Goal: Task Accomplishment & Management: Use online tool/utility

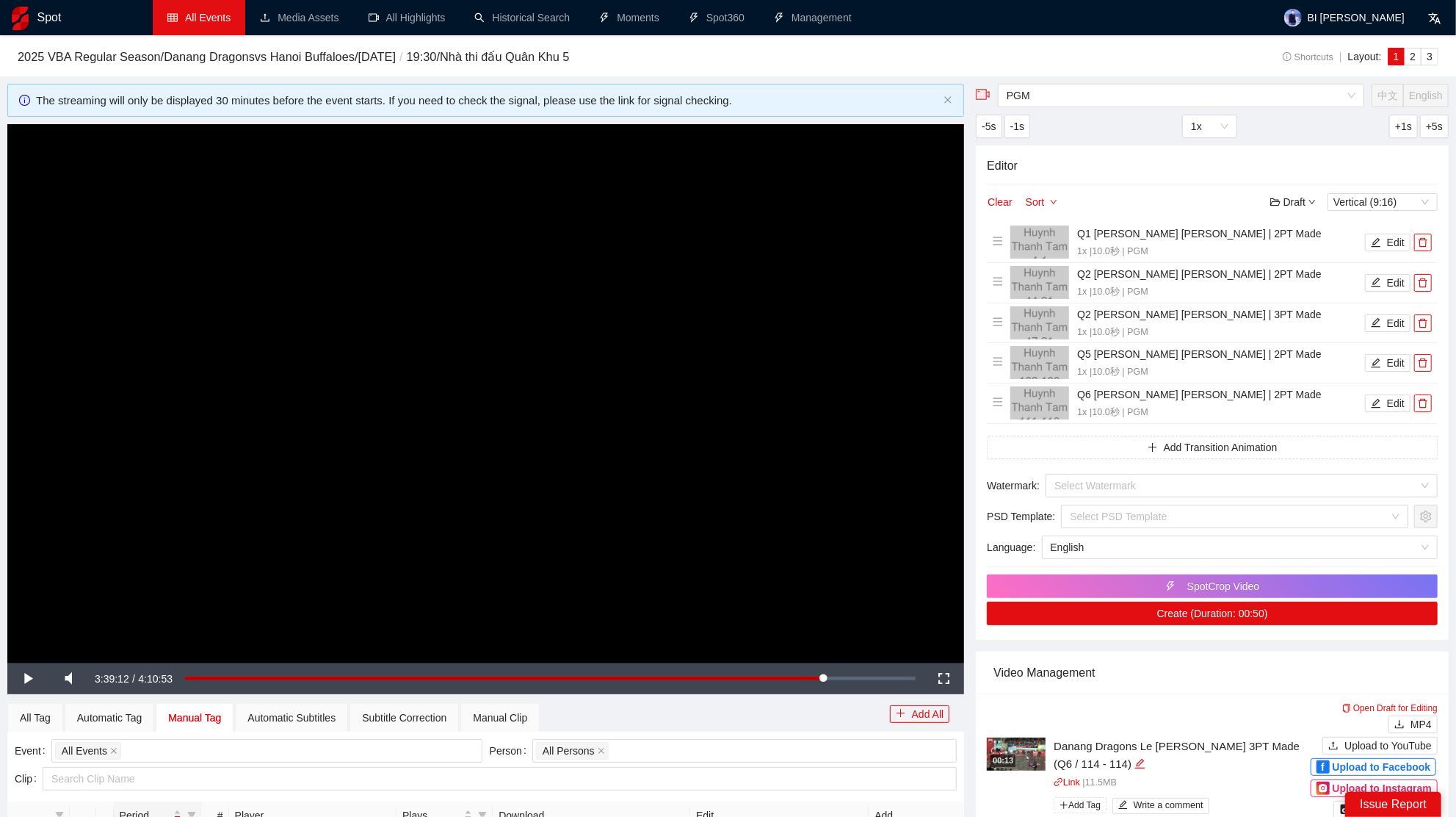
click at [211, 23] on link "All Events" at bounding box center [199, 18] width 63 height 12
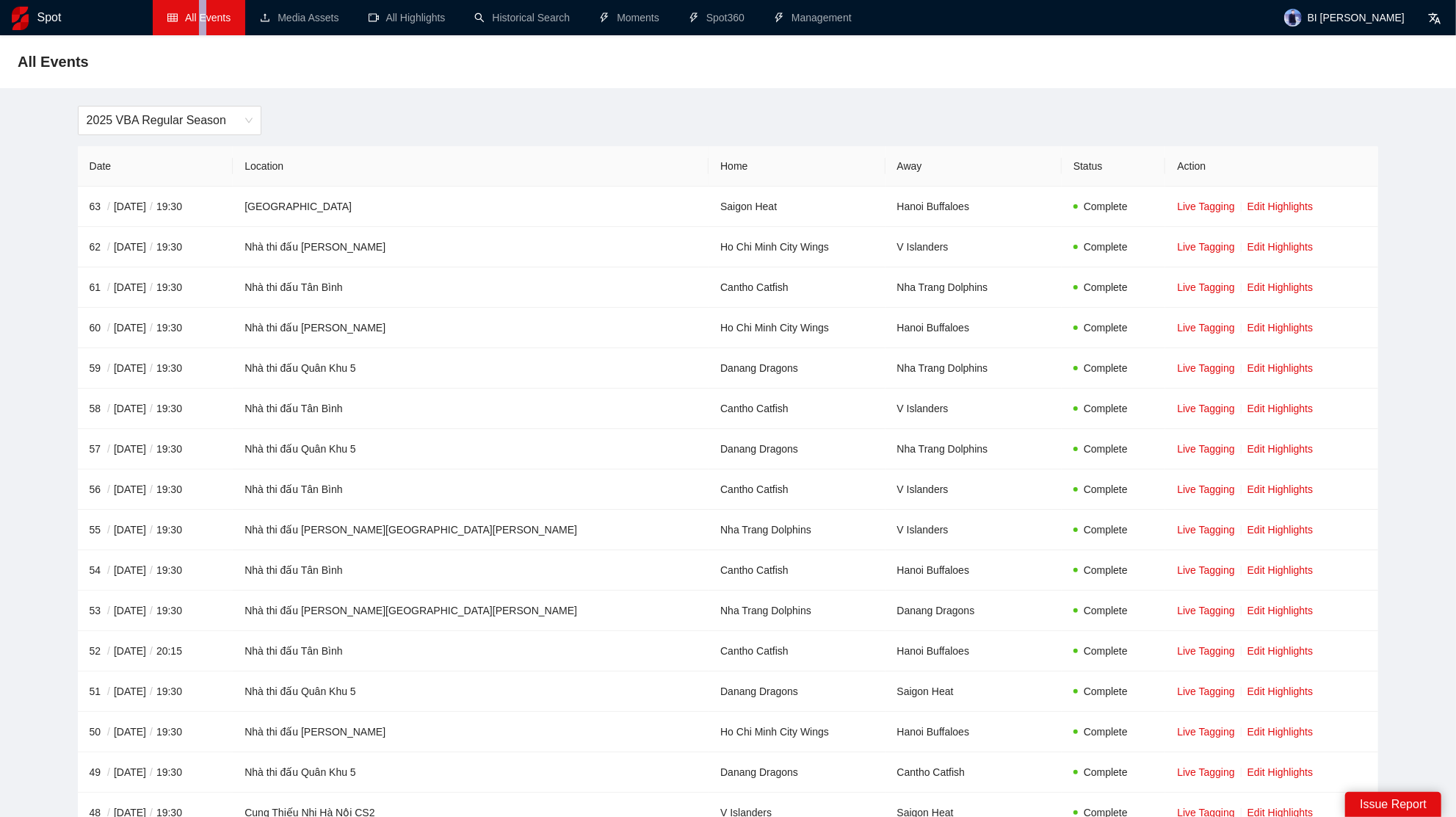
click at [204, 22] on span "All Events" at bounding box center [208, 18] width 46 height 12
click at [289, 12] on link "Media Assets" at bounding box center [299, 18] width 79 height 12
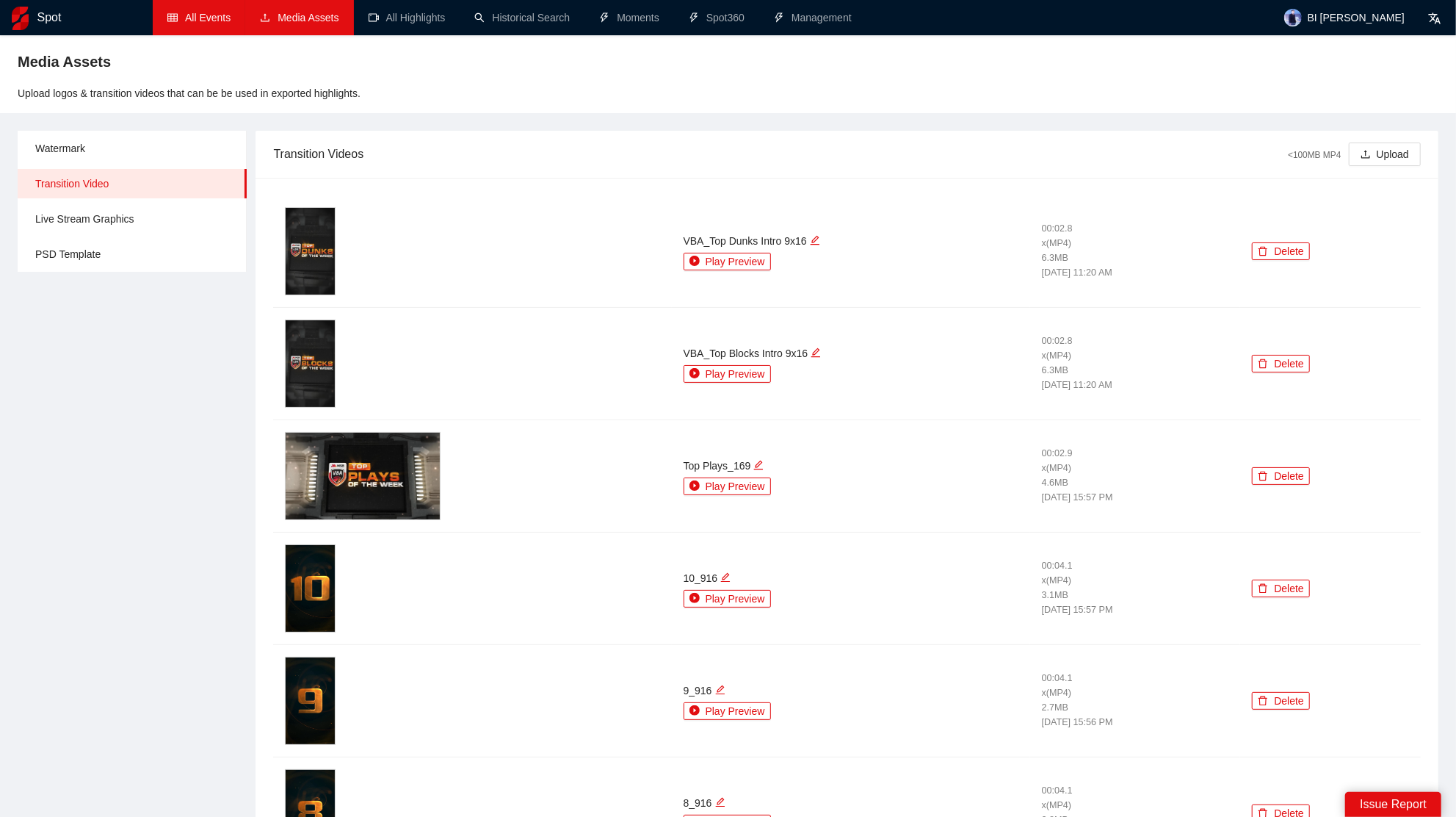
click at [201, 23] on link "All Events" at bounding box center [199, 18] width 63 height 12
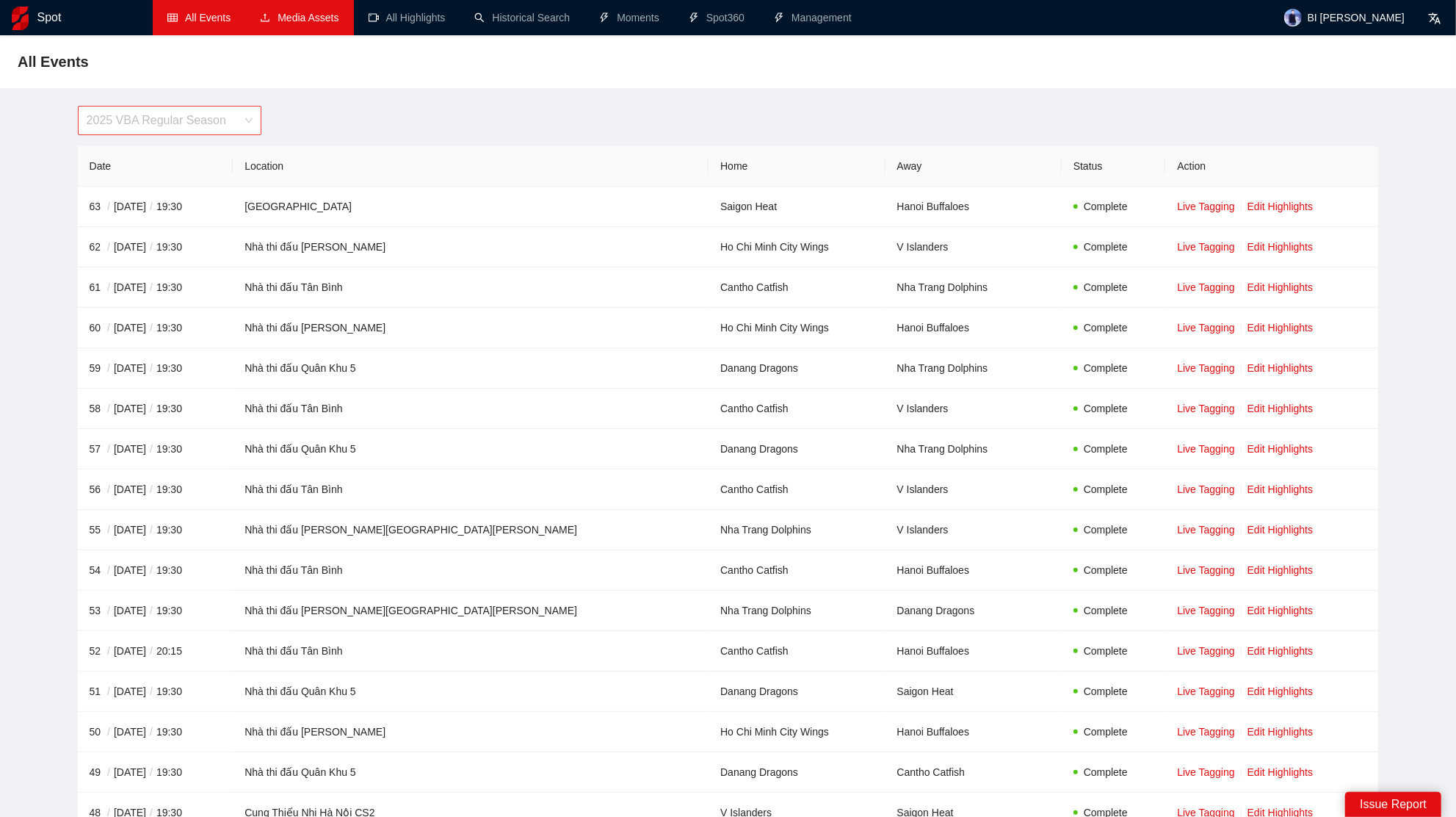
click at [127, 125] on span "2025 VBA Regular Season" at bounding box center [169, 120] width 166 height 28
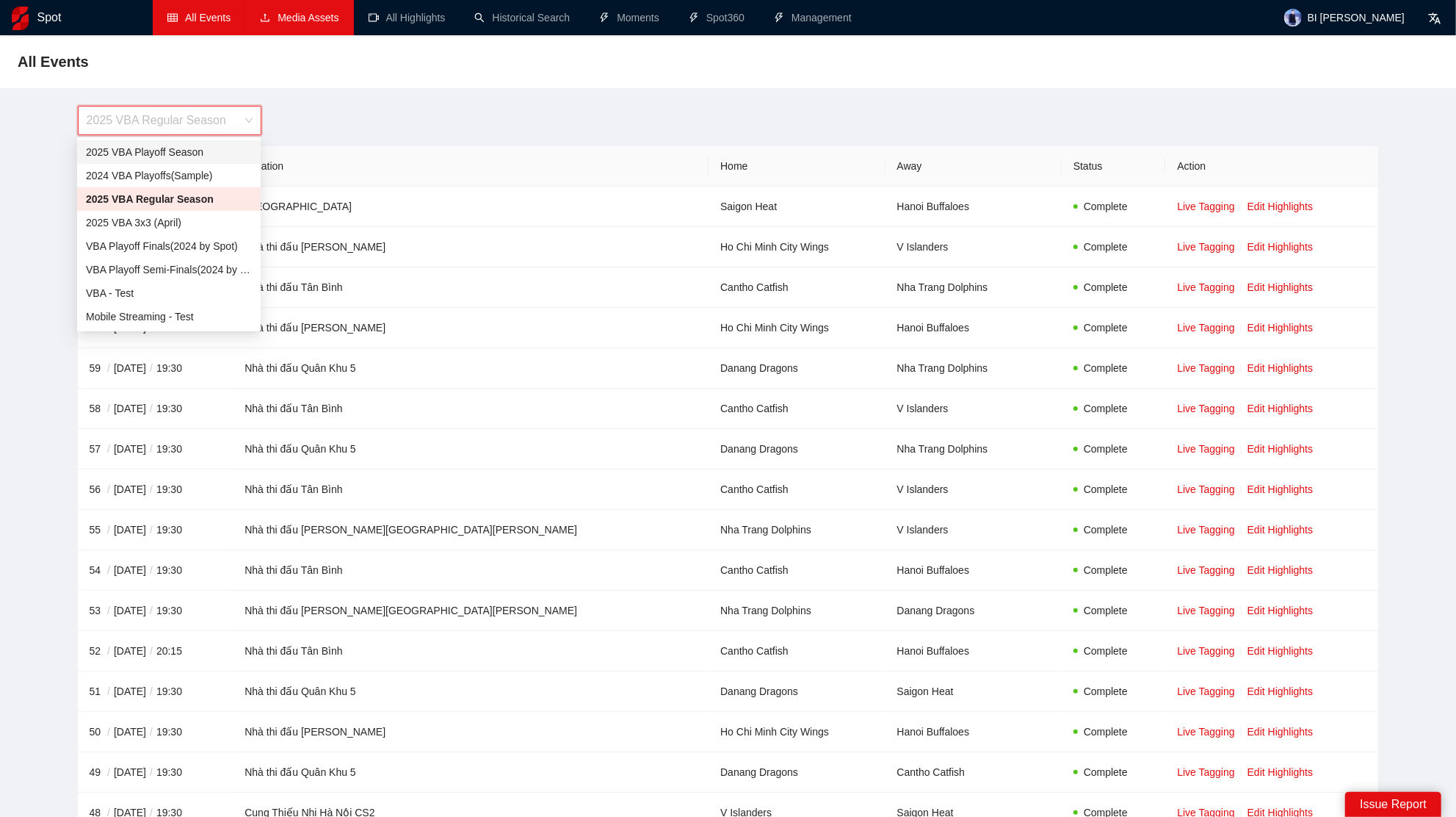
click at [204, 154] on div "2025 VBA Playoff Season" at bounding box center [168, 152] width 166 height 16
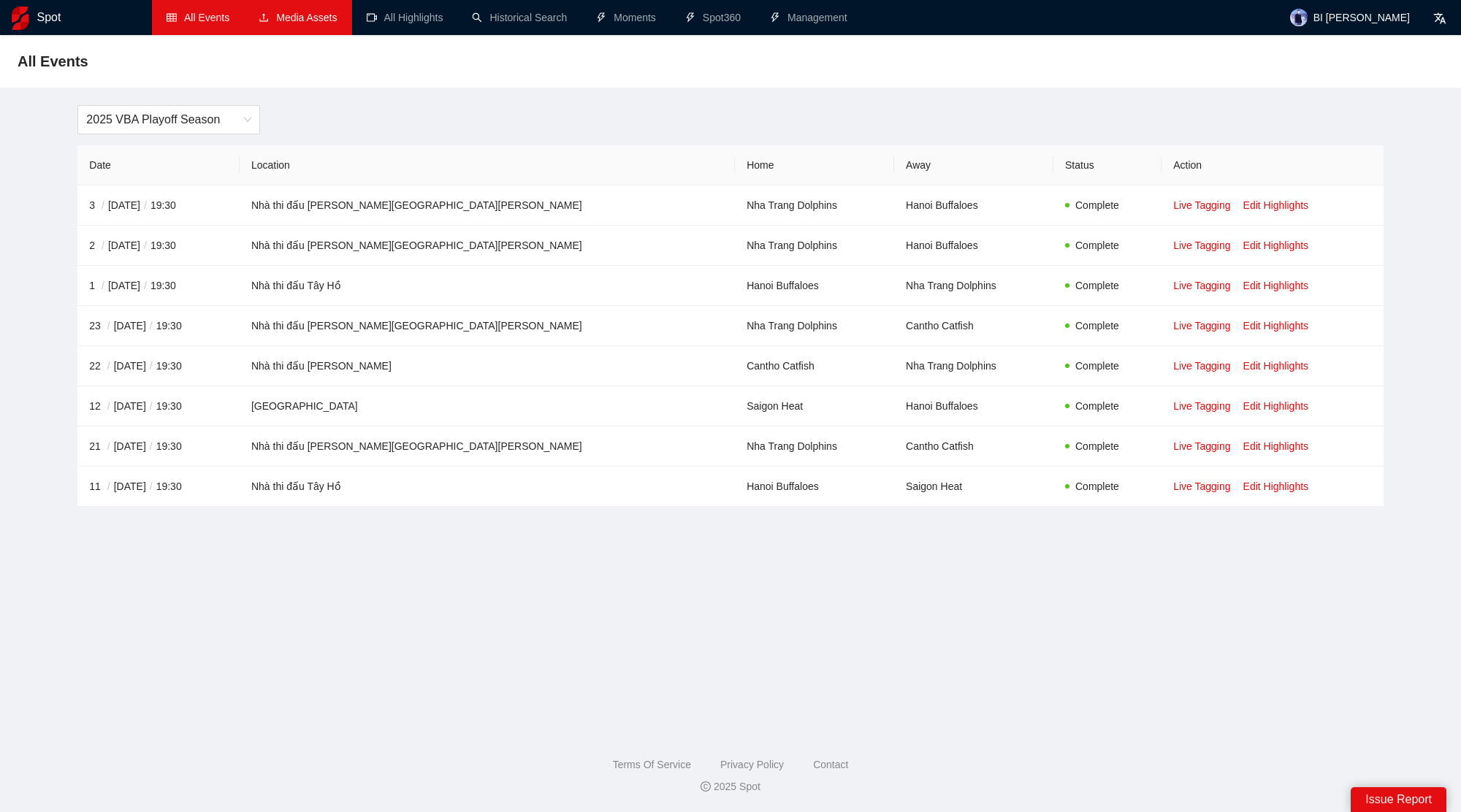
click at [201, 9] on li "All Events" at bounding box center [197, 18] width 92 height 35
click at [207, 125] on span "2025 VBA Playoff Season" at bounding box center [168, 120] width 165 height 28
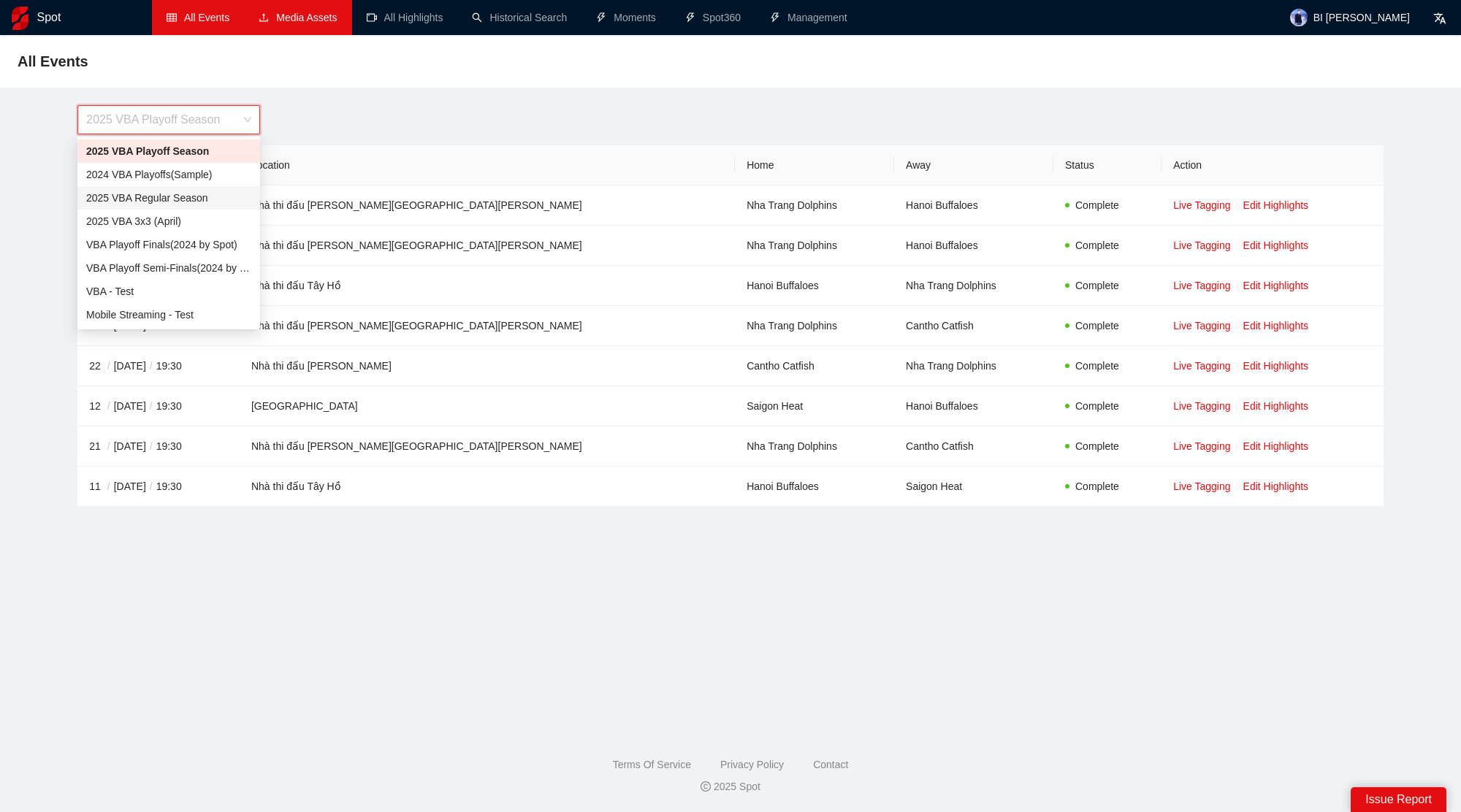
click at [196, 203] on div "2025 VBA Regular Season" at bounding box center [168, 198] width 165 height 16
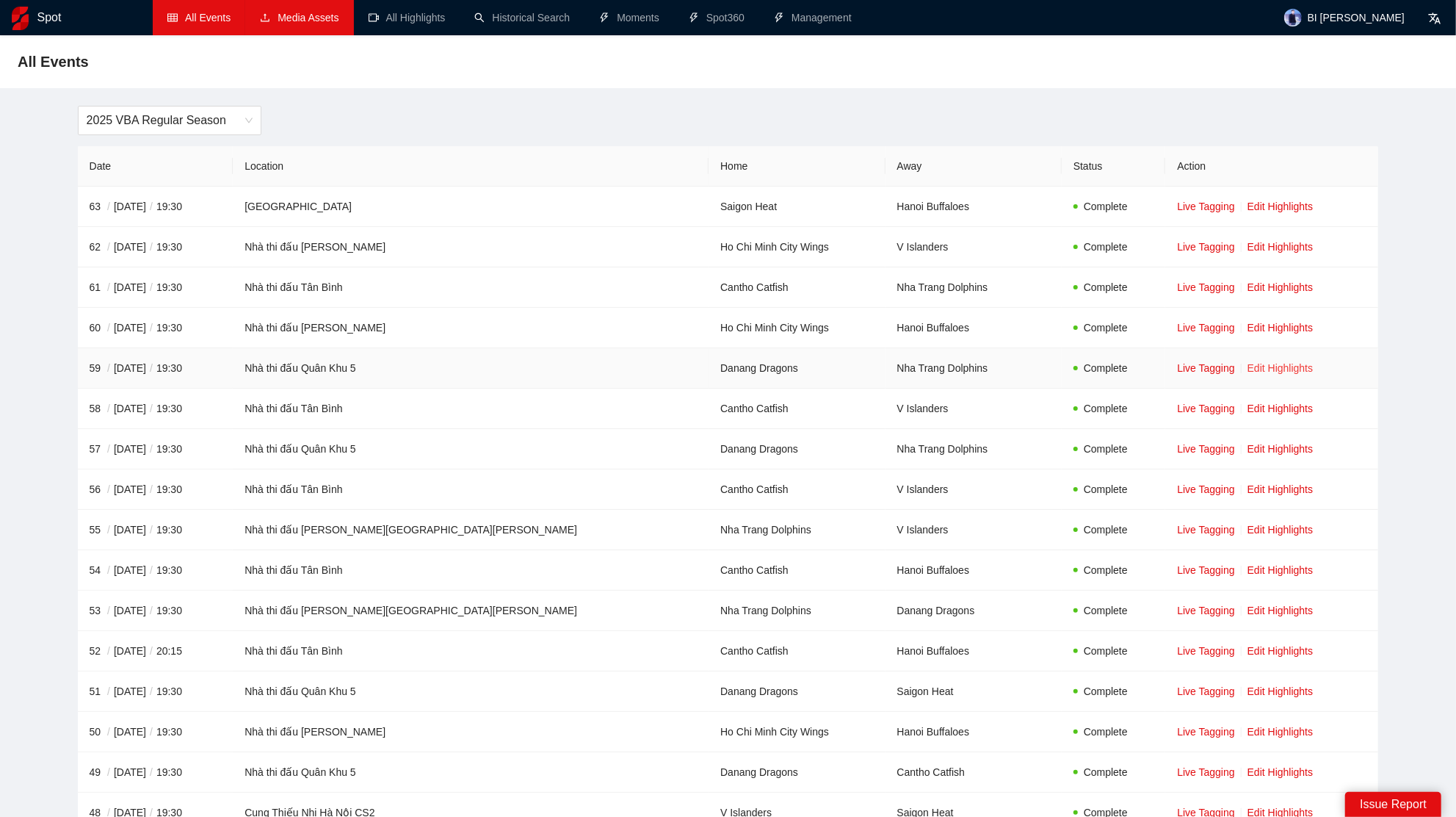
click at [1247, 368] on link "Edit Highlights" at bounding box center [1280, 368] width 66 height 12
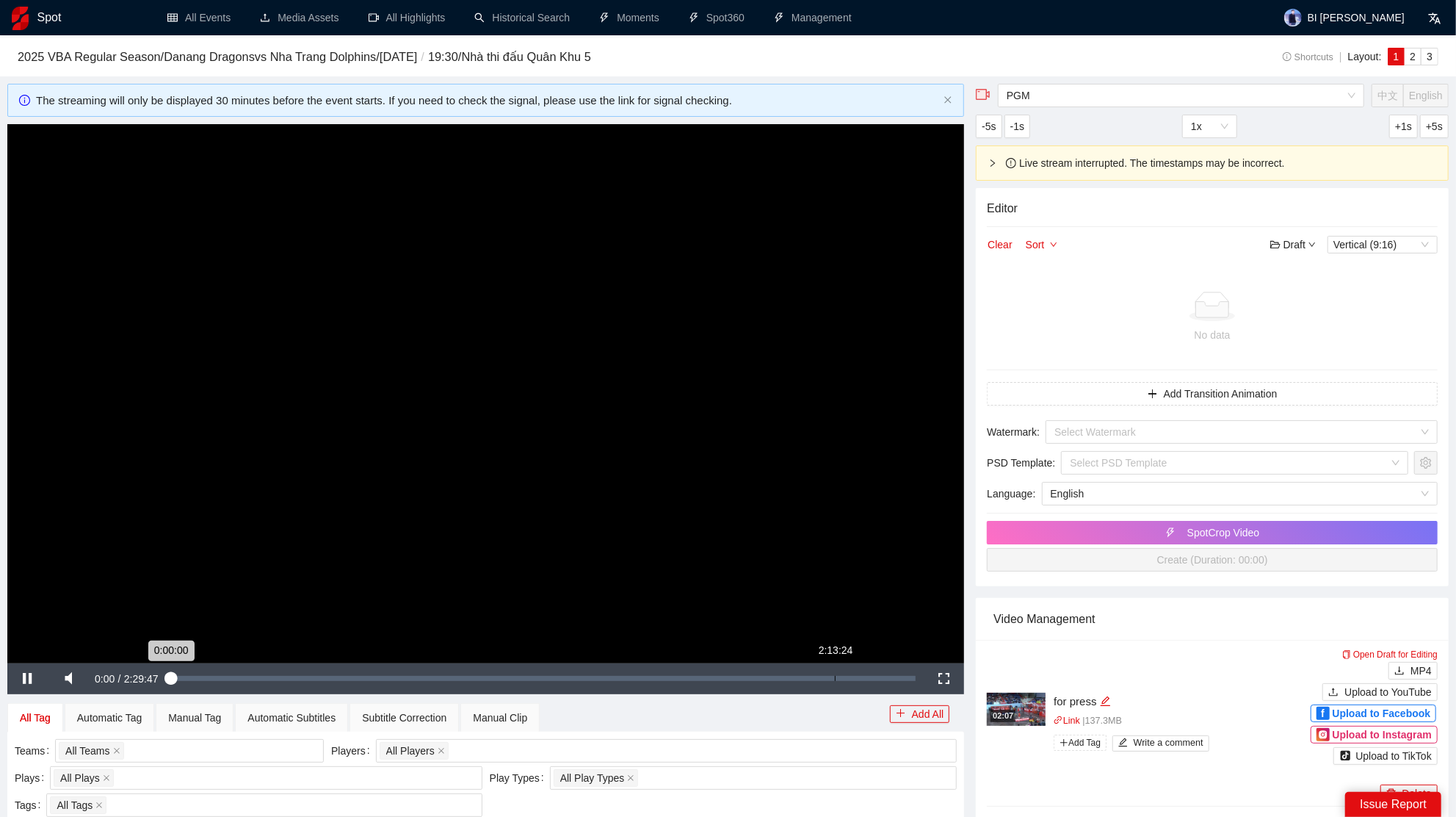
click at [836, 676] on div "Loaded : 0.07% 2:13:24 0:00:00" at bounding box center [543, 678] width 745 height 5
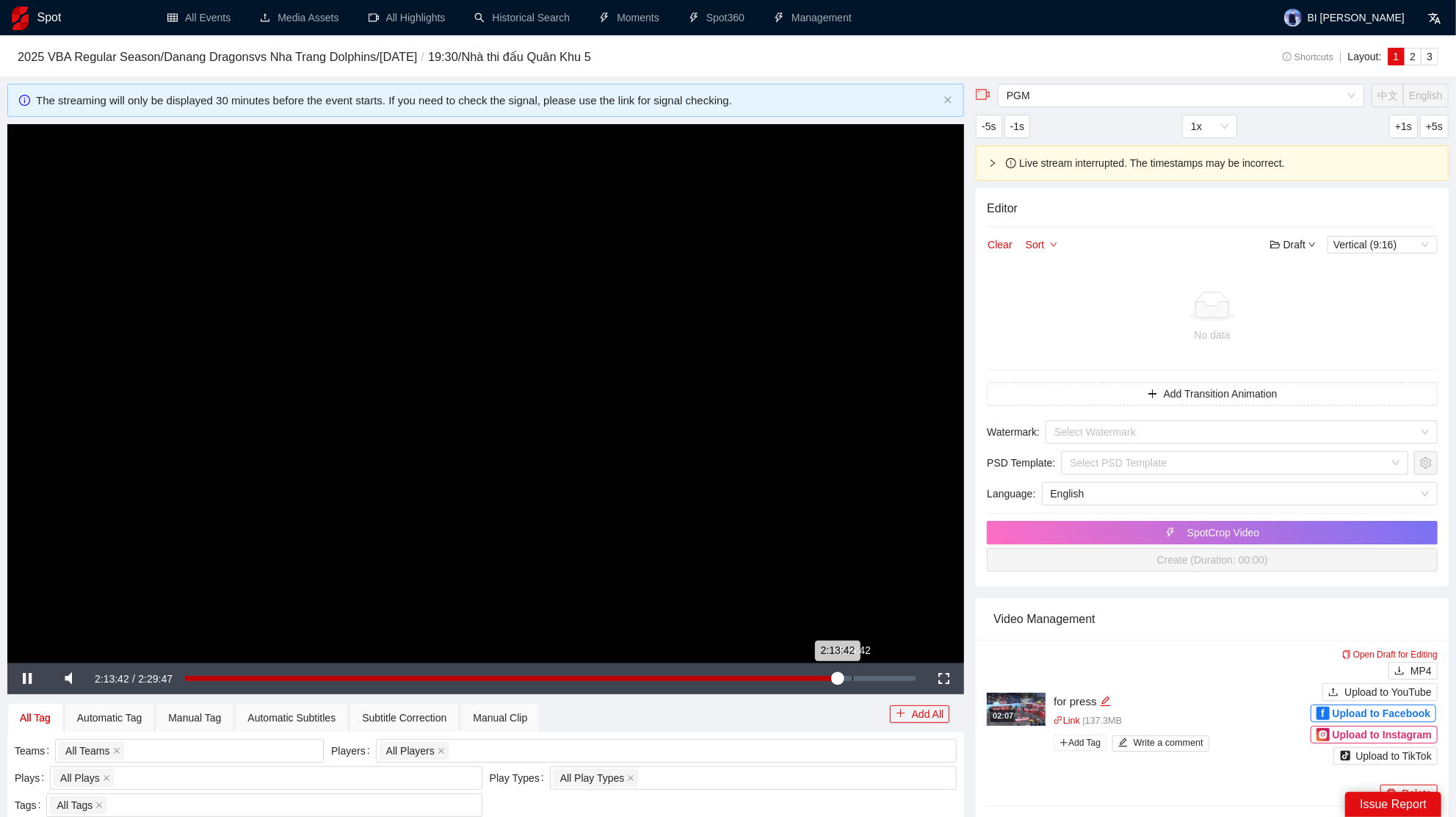
click at [854, 679] on div "Loaded : 89.39% 2:16:42 2:13:42" at bounding box center [550, 678] width 731 height 5
click at [870, 679] on div "Loaded : 91.39% 2:20:28 2:16:51" at bounding box center [550, 678] width 731 height 5
click at [883, 678] on div "Loaded : 93.80% 2:23:01 2:23:10" at bounding box center [550, 678] width 731 height 5
click at [889, 678] on div "2:24:13" at bounding box center [537, 678] width 704 height 5
click at [889, 677] on div "2:24:22" at bounding box center [537, 678] width 704 height 5
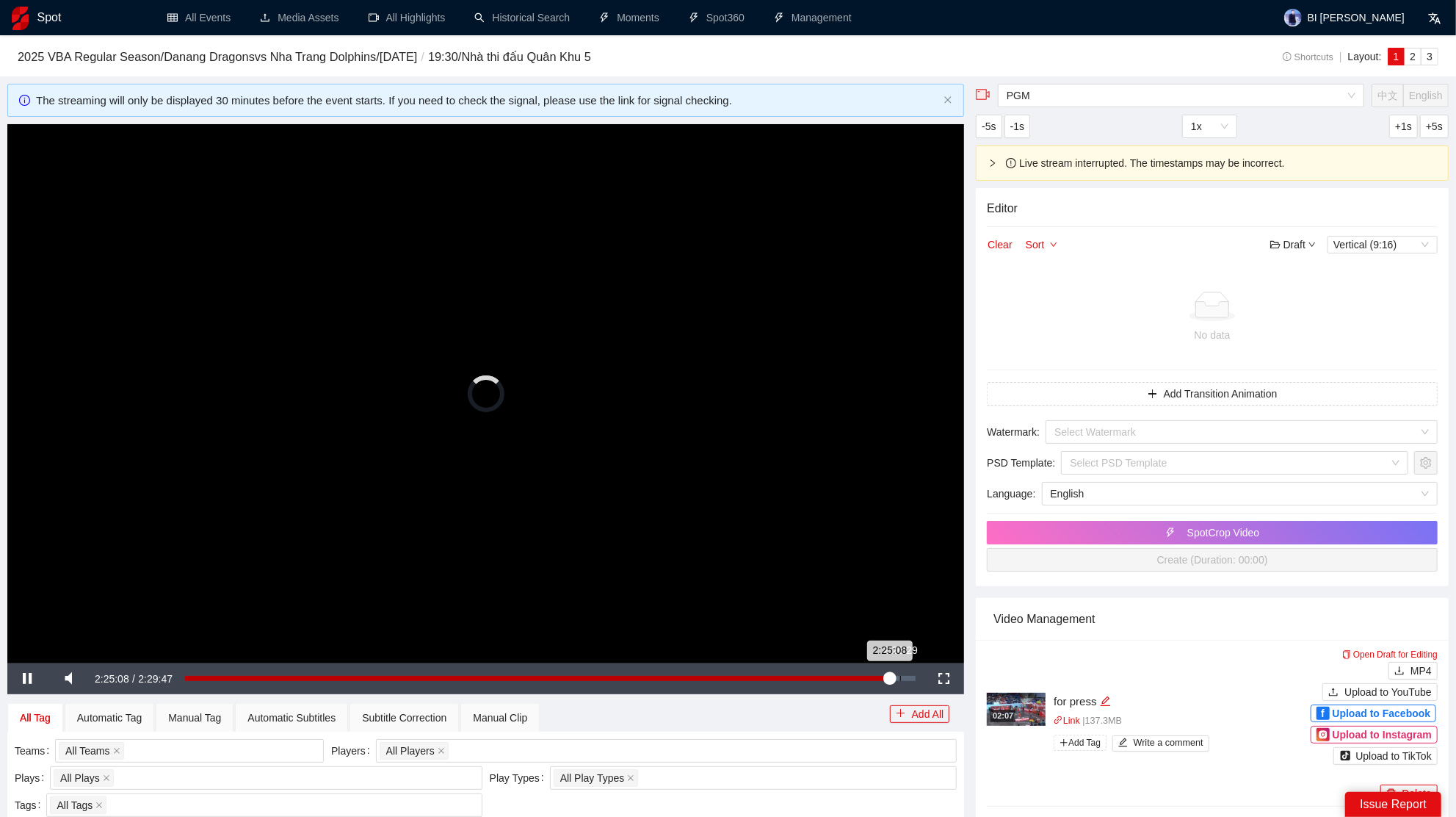
click at [901, 677] on div "Loaded : 0.00% 2:26:29 2:25:08" at bounding box center [550, 678] width 731 height 5
drag, startPoint x: 524, startPoint y: 711, endPoint x: 578, endPoint y: 650, distance: 81.5
click at [523, 711] on div "Manual Clip" at bounding box center [500, 717] width 55 height 16
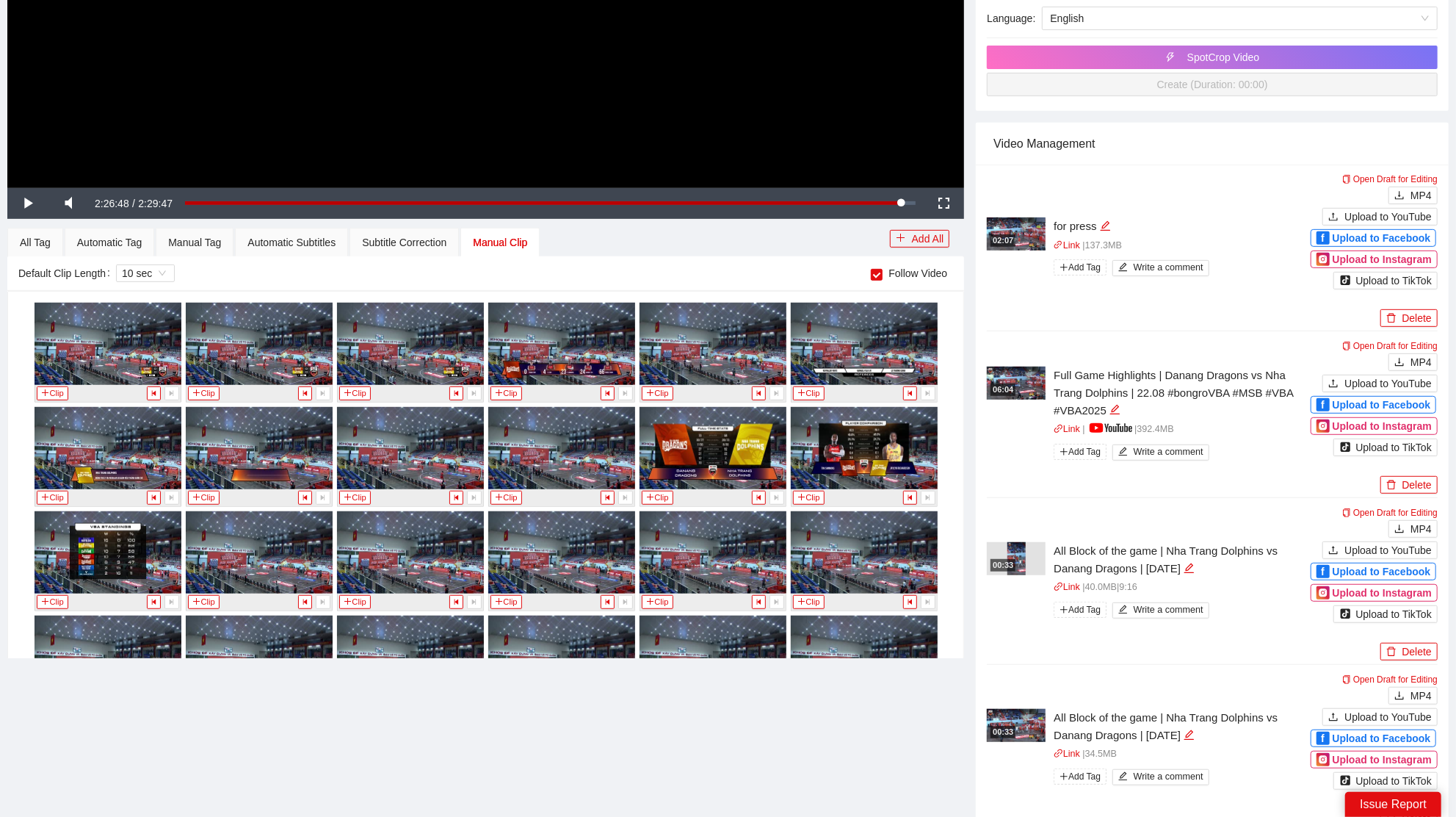
scroll to position [8396, 0]
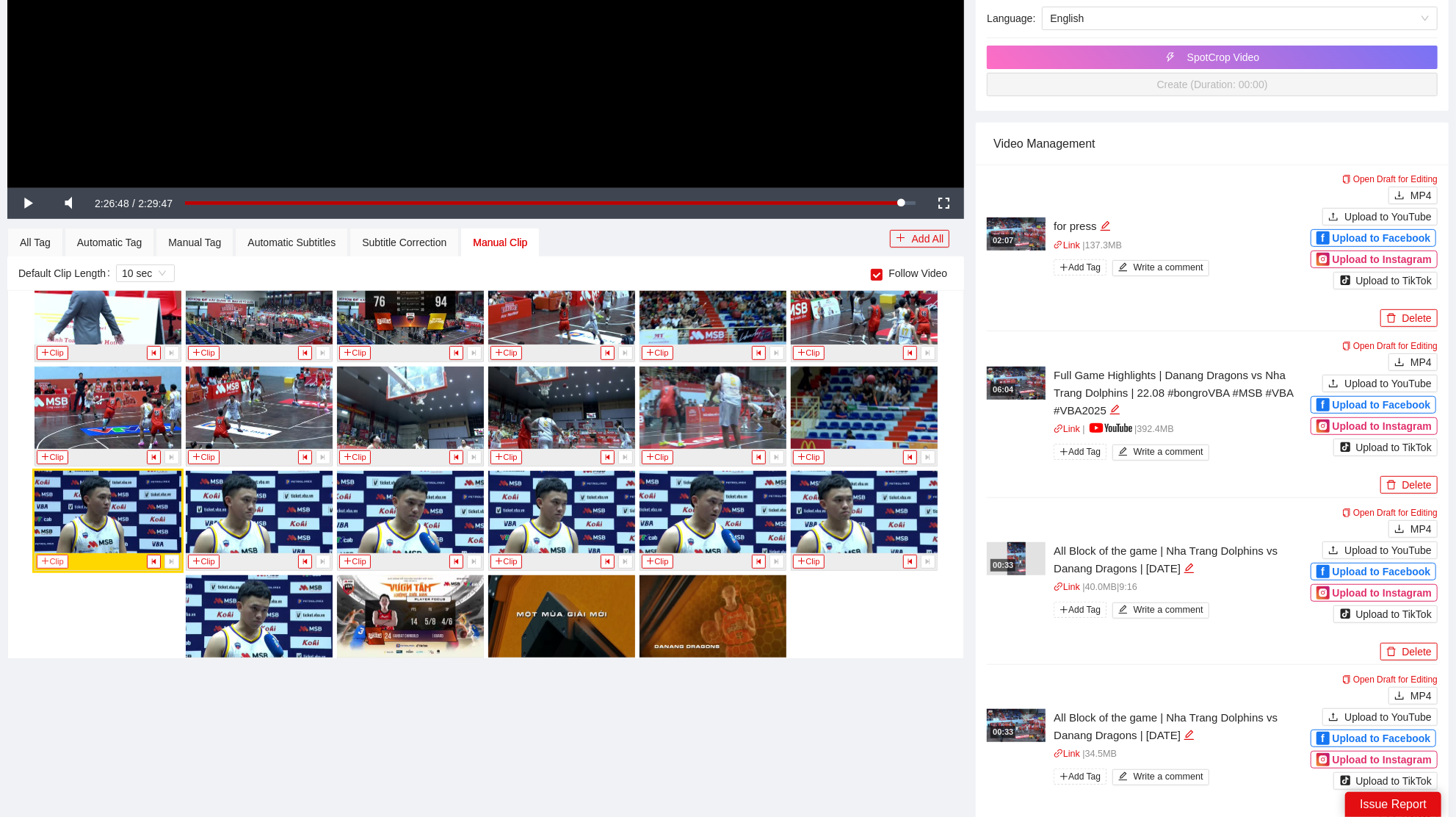
click at [45, 555] on button "Clip" at bounding box center [53, 561] width 32 height 14
click at [192, 244] on div "Manual Tag" at bounding box center [195, 242] width 53 height 16
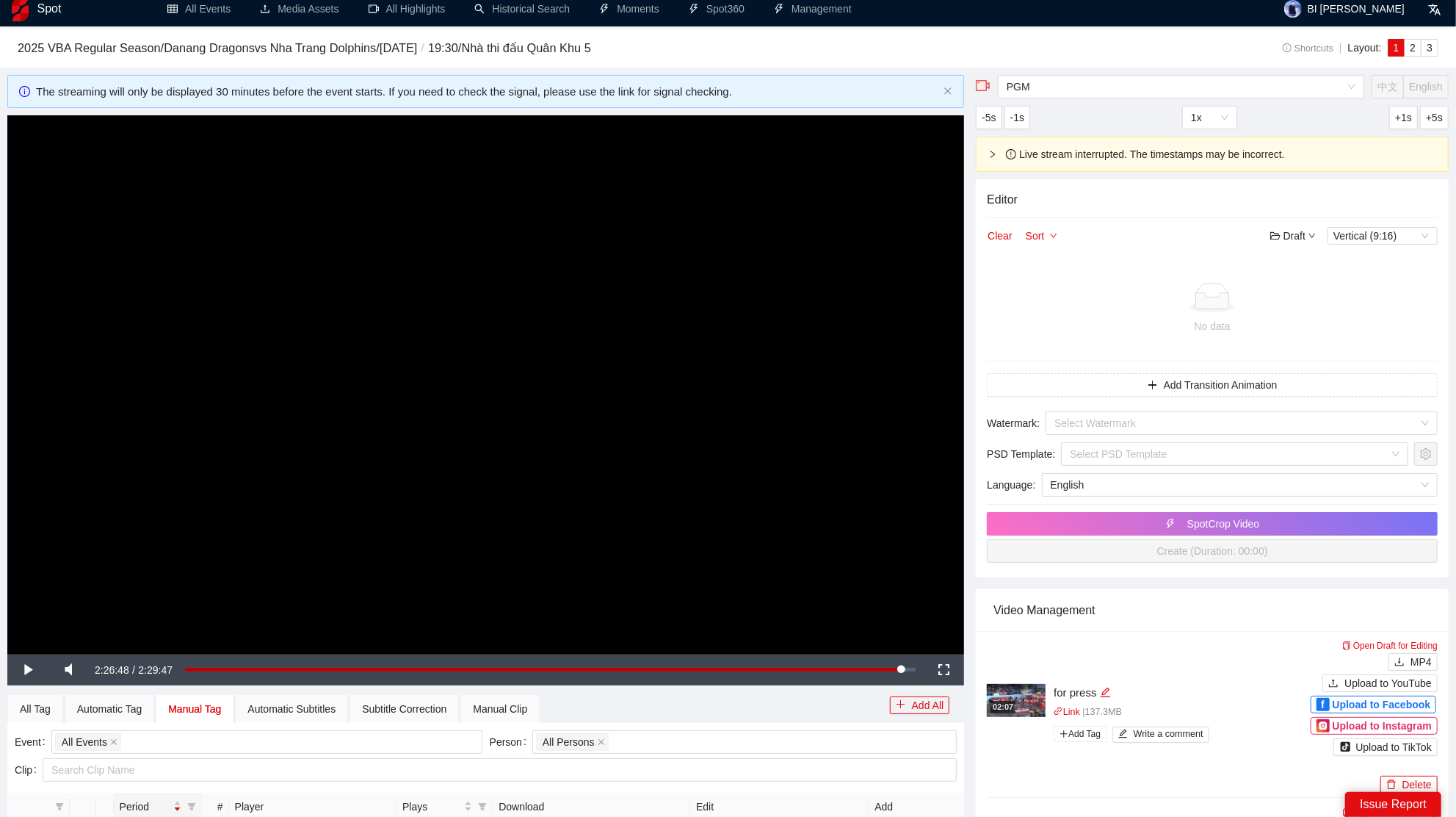
scroll to position [0, 0]
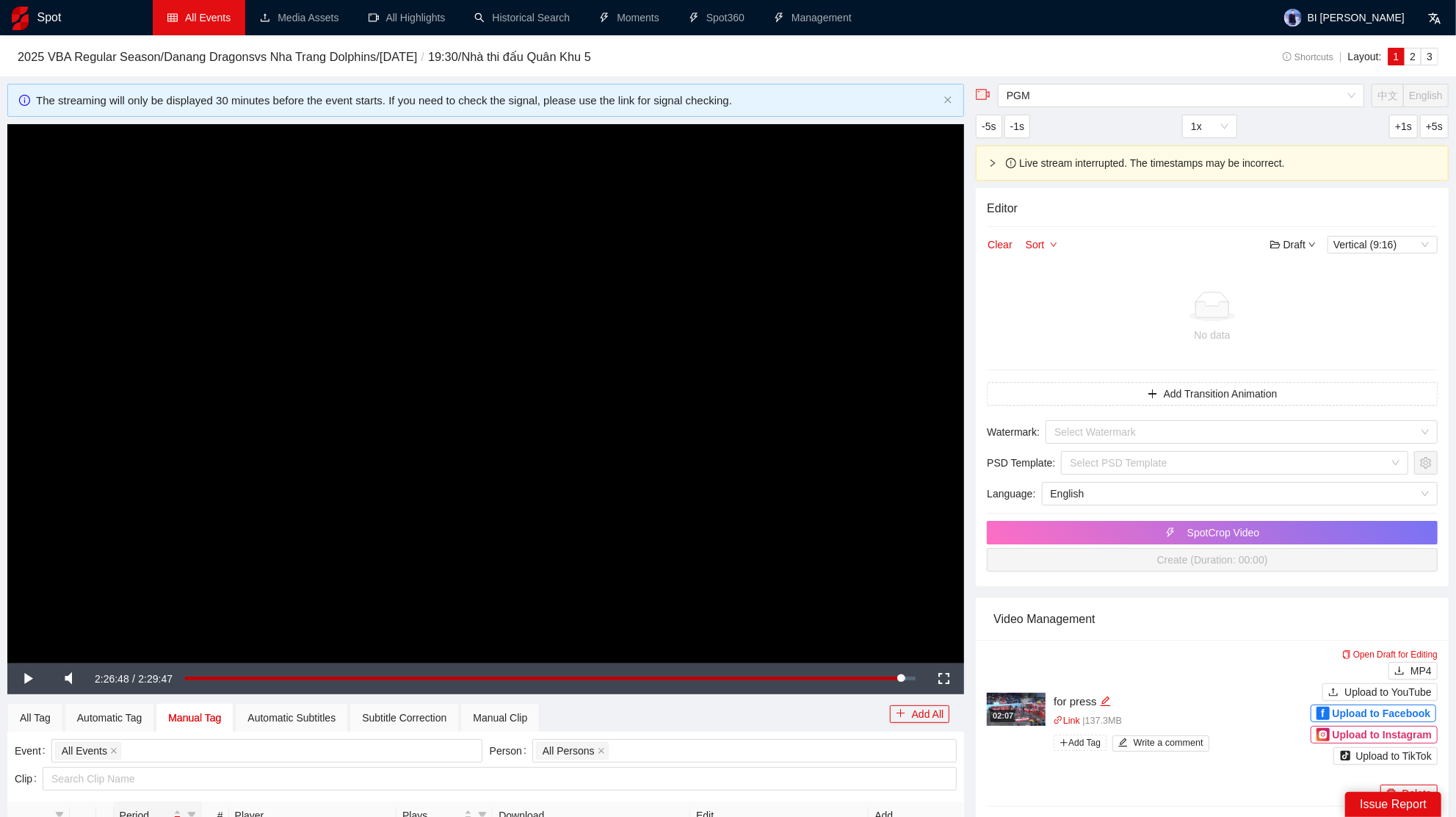
click at [217, 23] on link "All Events" at bounding box center [199, 18] width 63 height 12
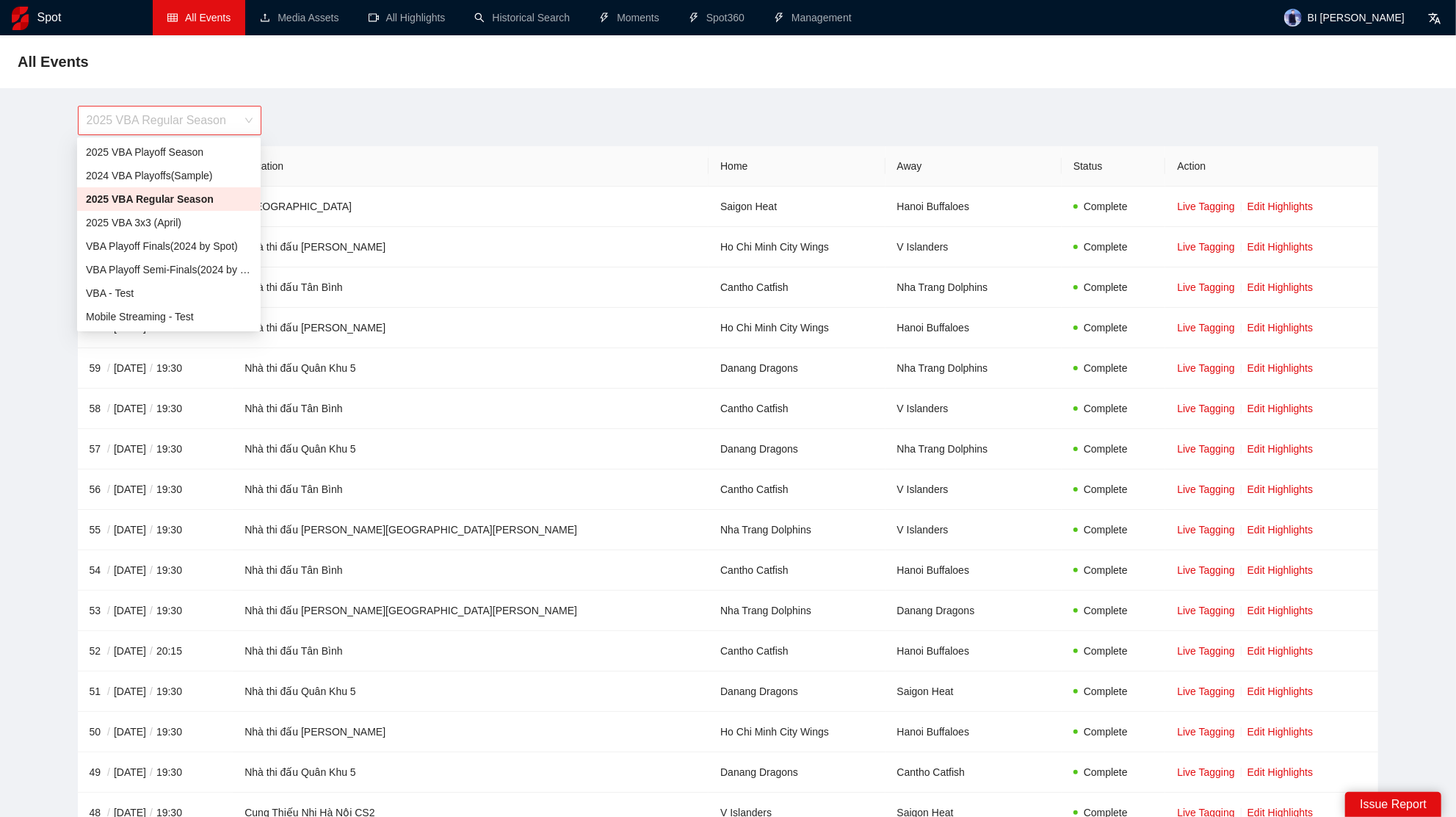
click at [201, 124] on span "2025 VBA Regular Season" at bounding box center [169, 120] width 166 height 28
click at [185, 153] on div "2025 VBA Playoff Season" at bounding box center [168, 152] width 166 height 16
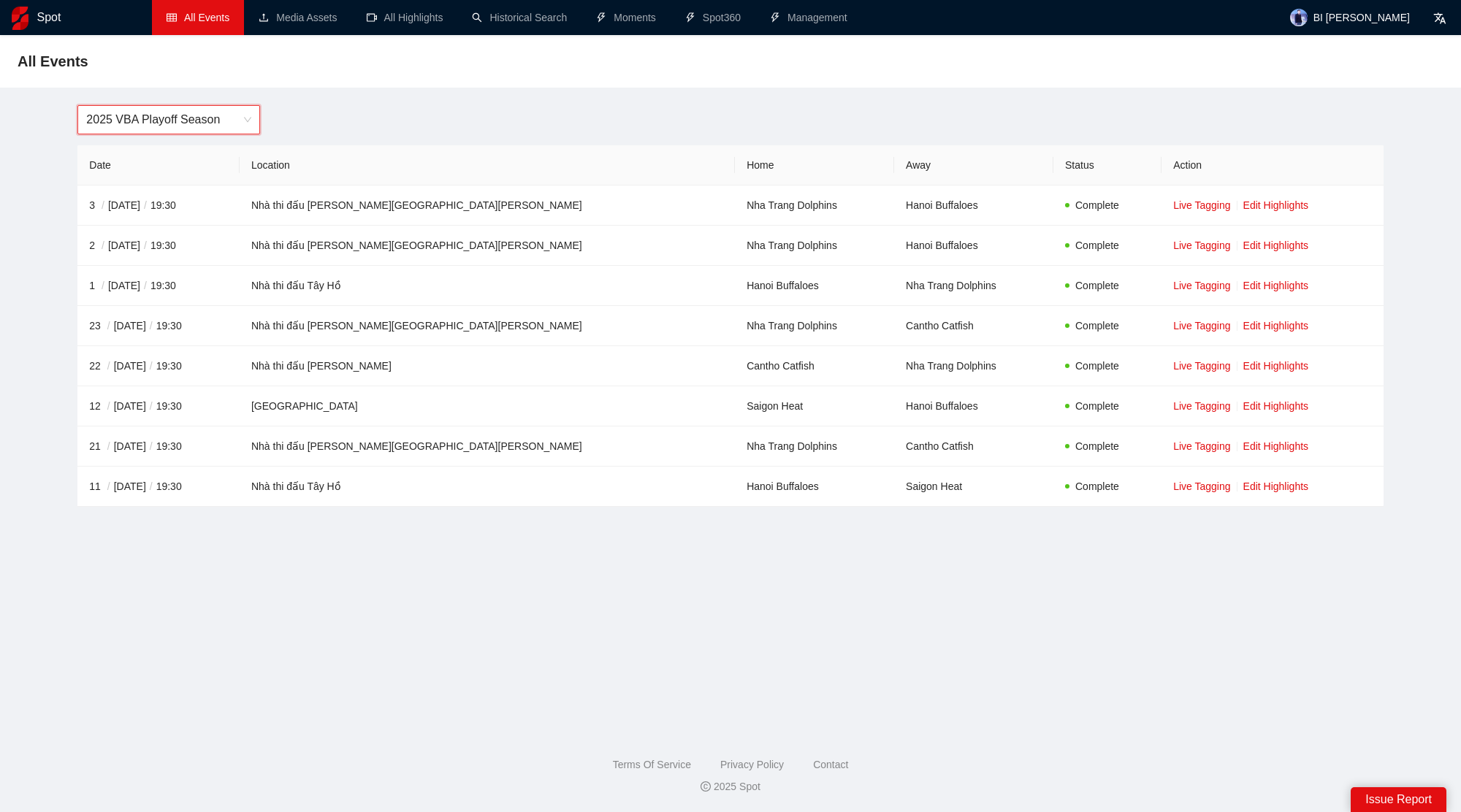
click at [236, 116] on span "2025 VBA Playoff Season" at bounding box center [168, 120] width 165 height 28
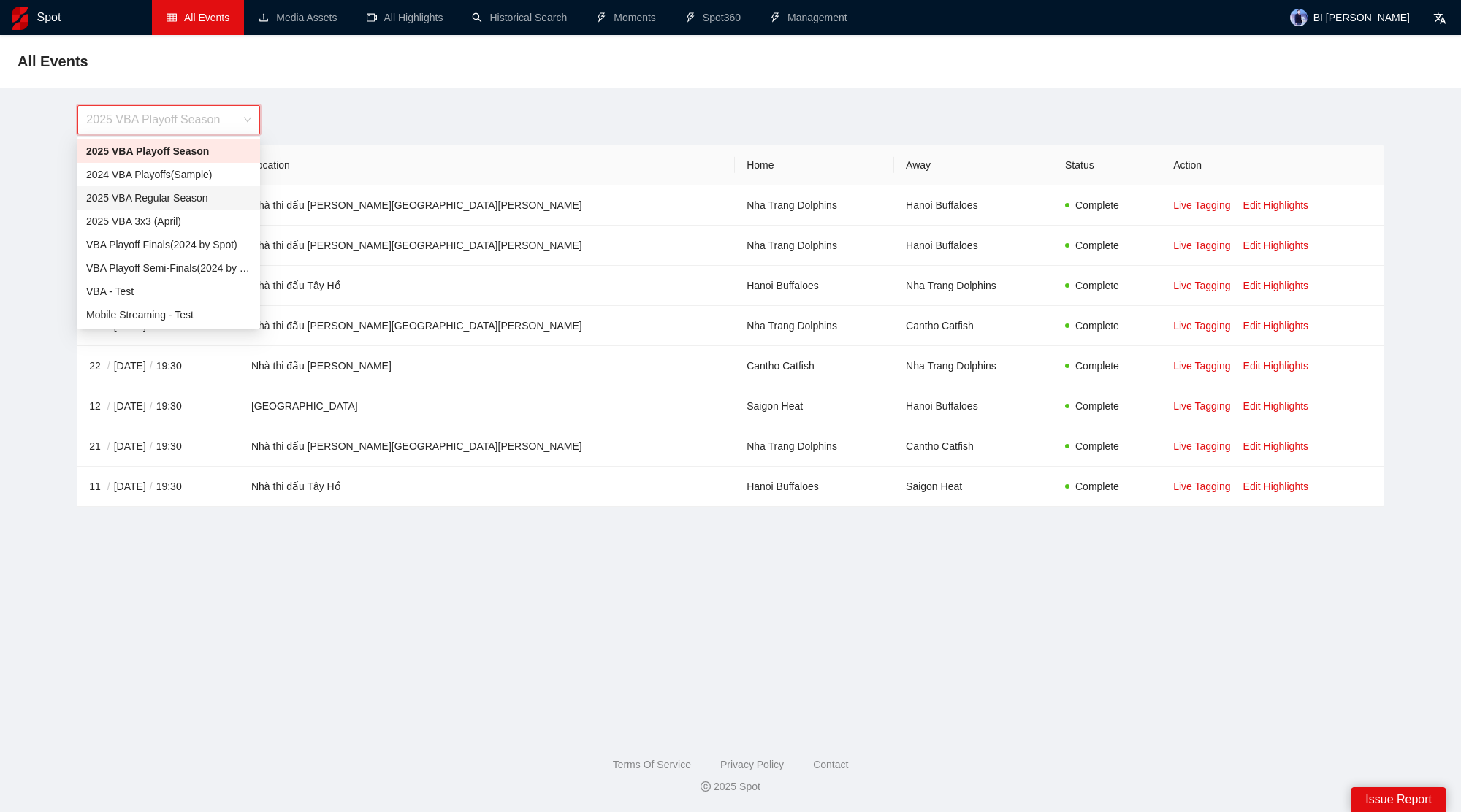
click at [191, 194] on div "2025 VBA Regular Season" at bounding box center [168, 198] width 165 height 16
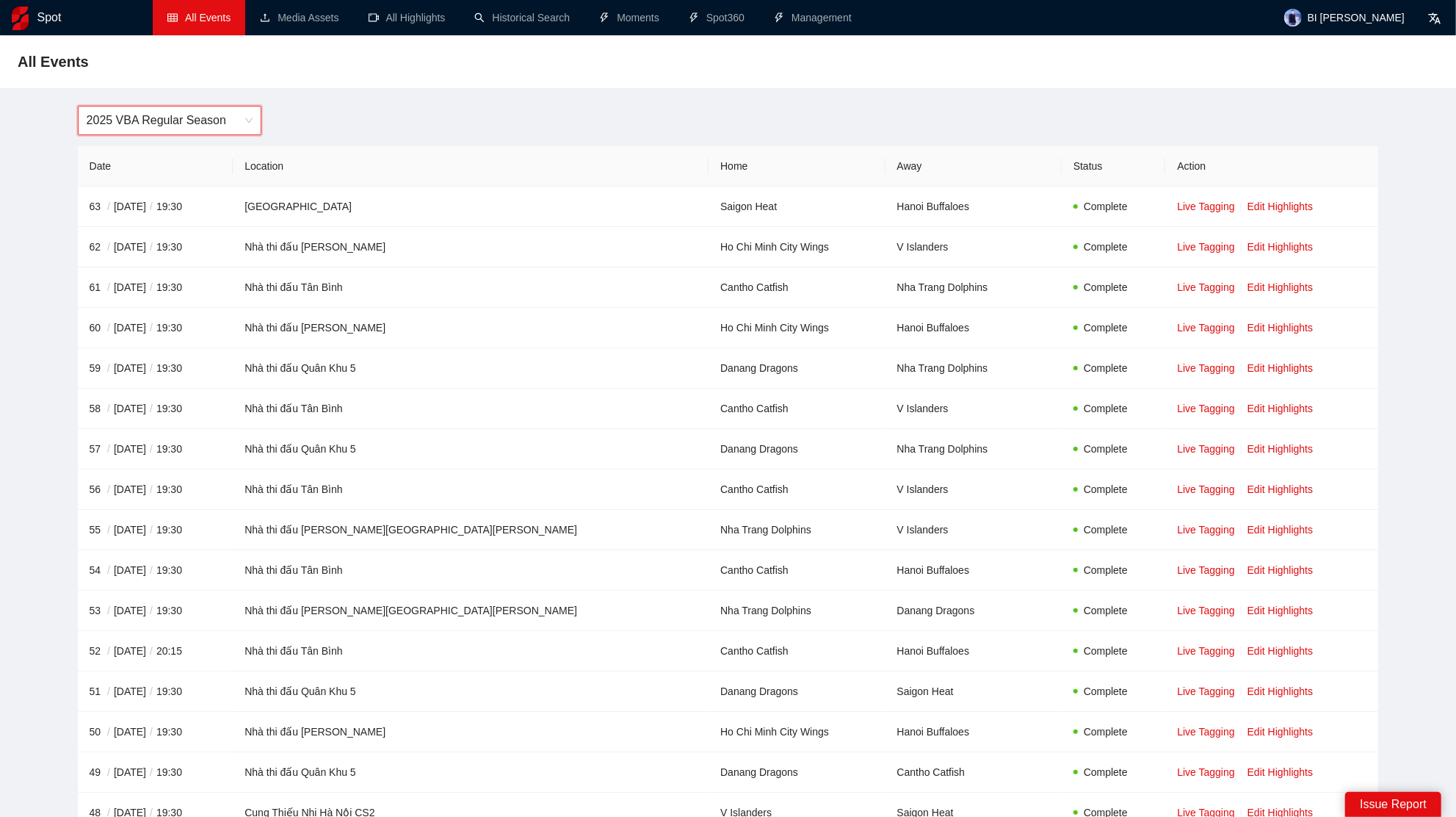
click at [221, 112] on span "2025 VBA Regular Season" at bounding box center [169, 120] width 166 height 28
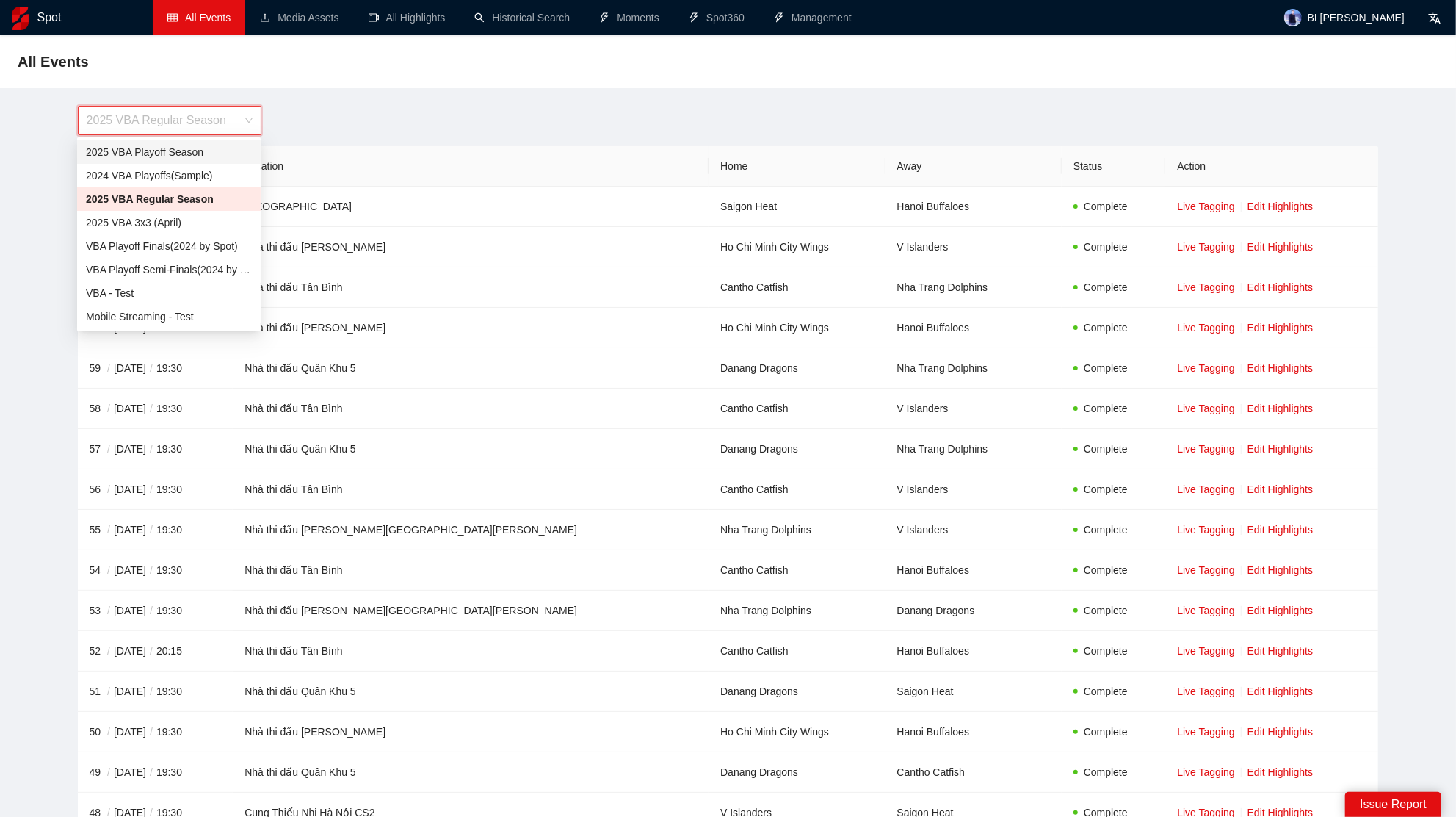
click at [186, 161] on div "2025 VBA Playoff Season" at bounding box center [168, 152] width 184 height 23
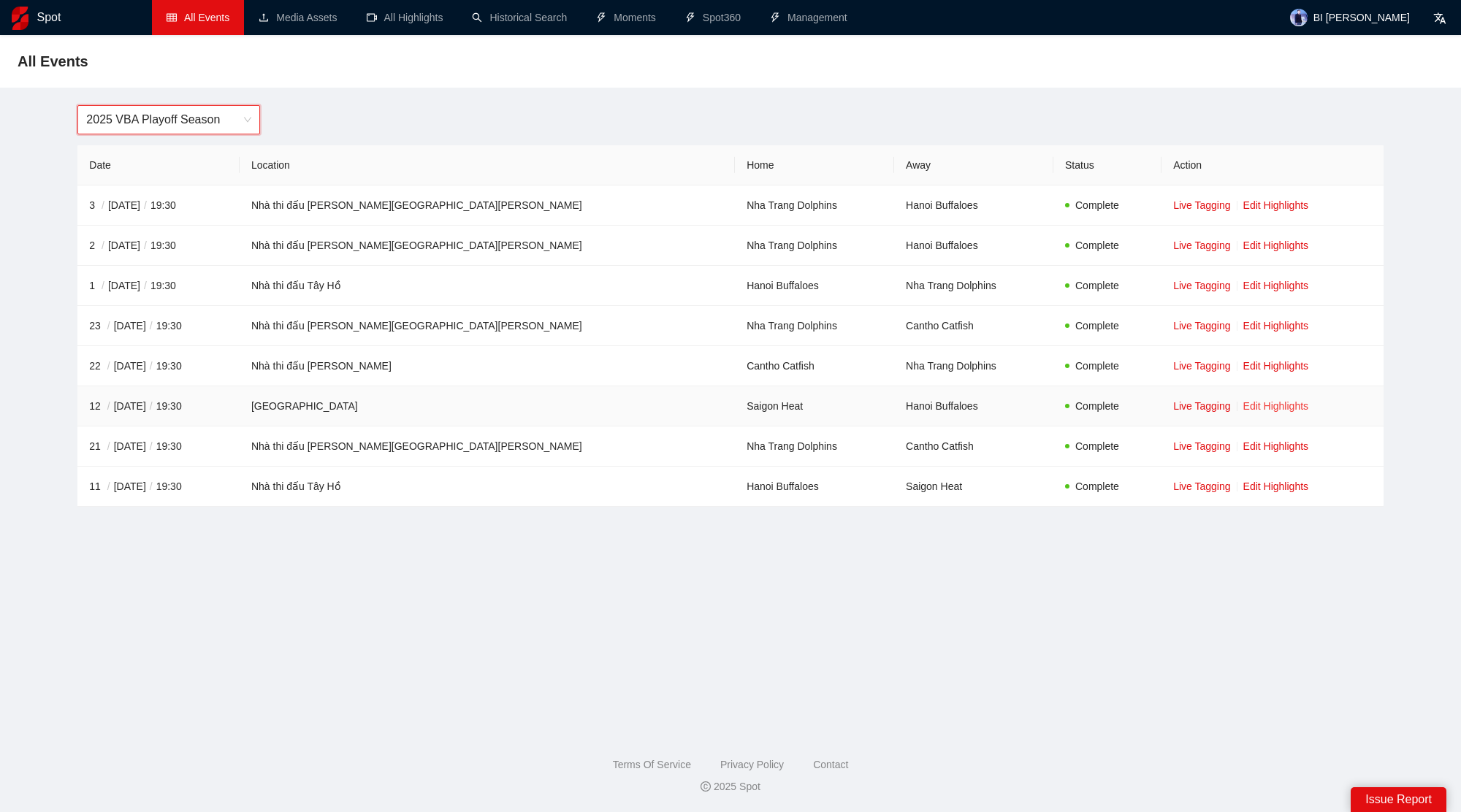
click at [1243, 404] on link "Edit Highlights" at bounding box center [1276, 406] width 65 height 12
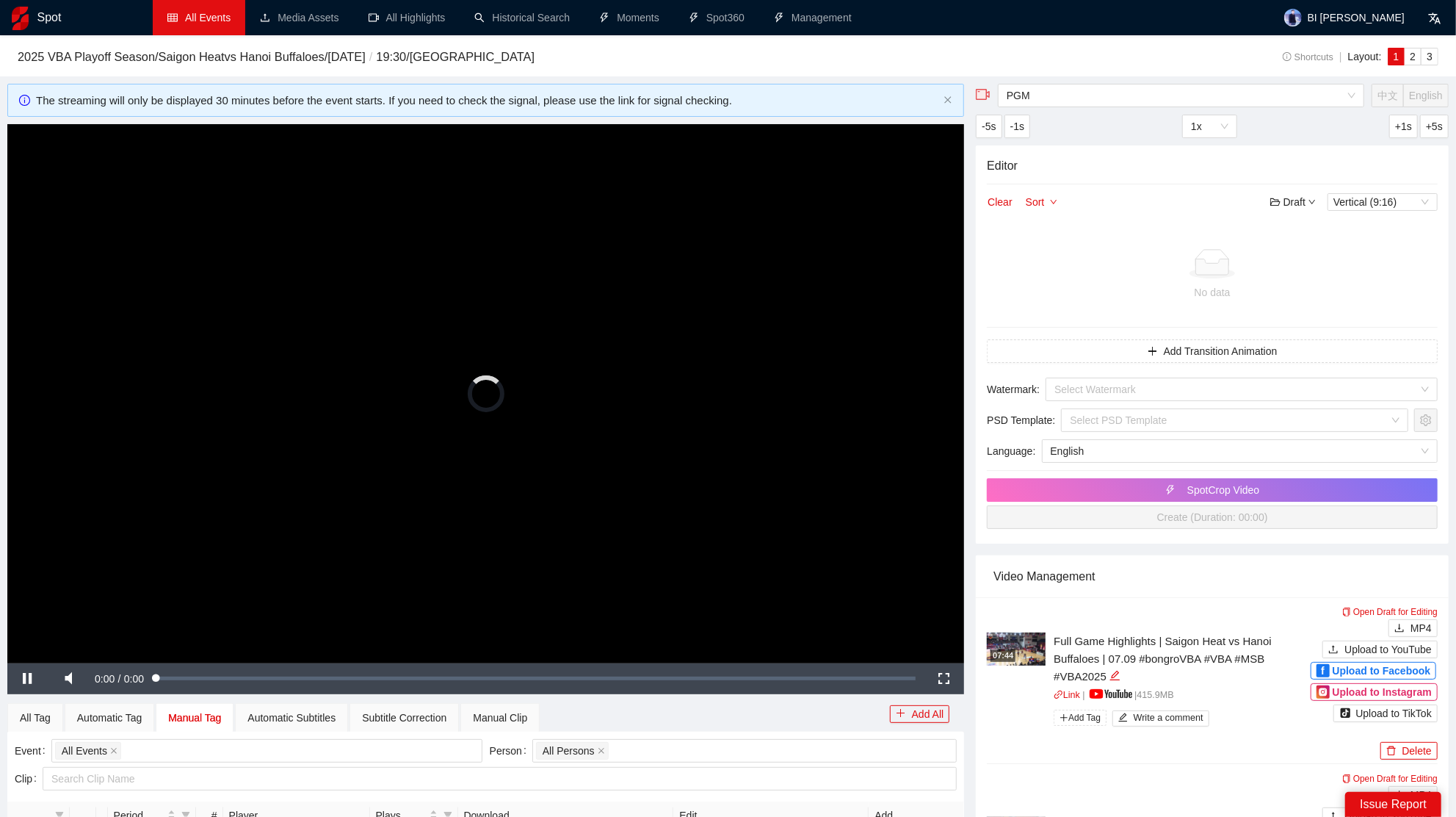
drag, startPoint x: 651, startPoint y: 400, endPoint x: 799, endPoint y: 509, distance: 183.8
click at [652, 400] on video "Video Player" at bounding box center [485, 393] width 957 height 539
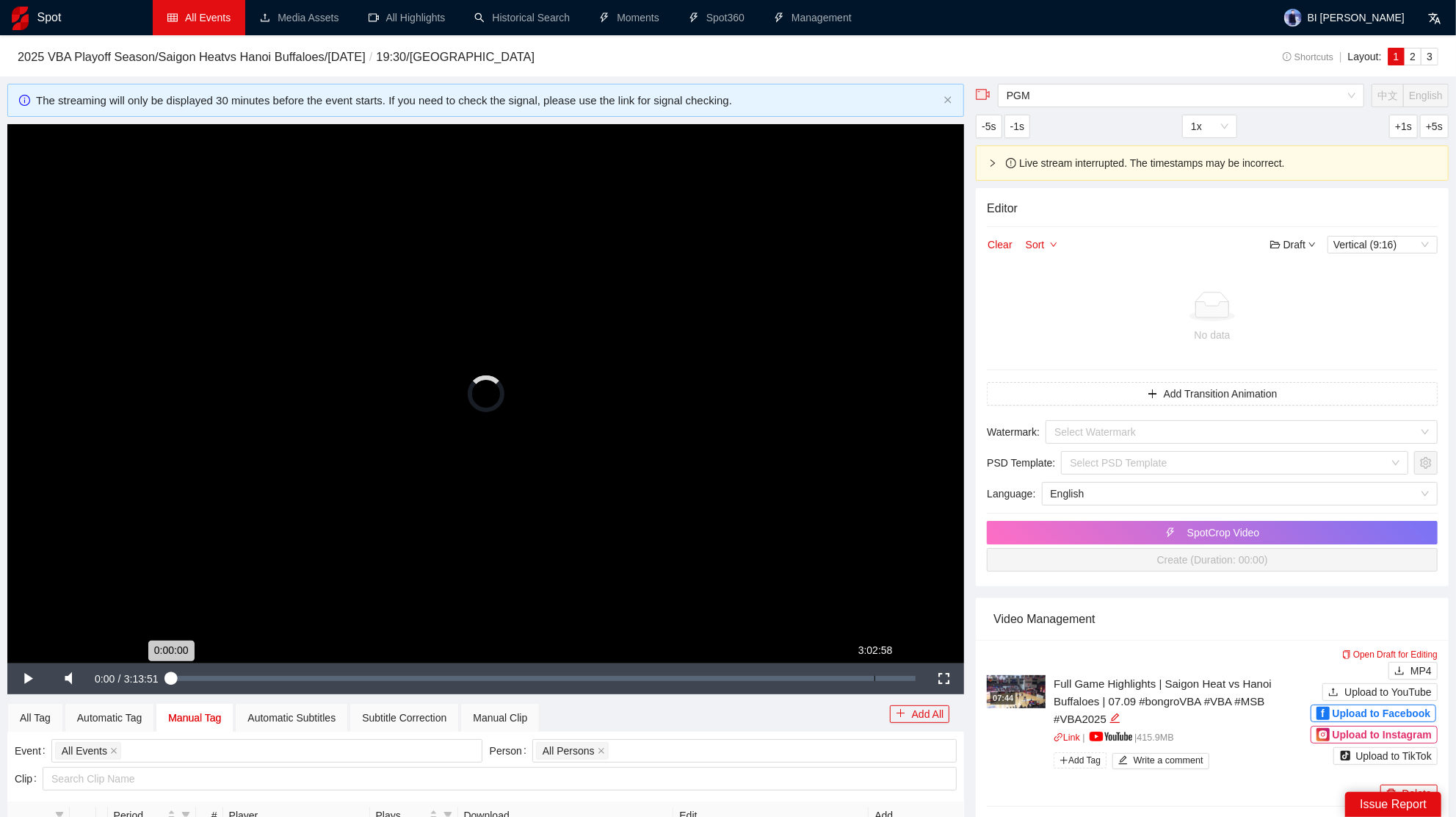
click at [873, 673] on div "Loaded : 0.00% 3:02:58 0:00:00" at bounding box center [543, 679] width 760 height 30
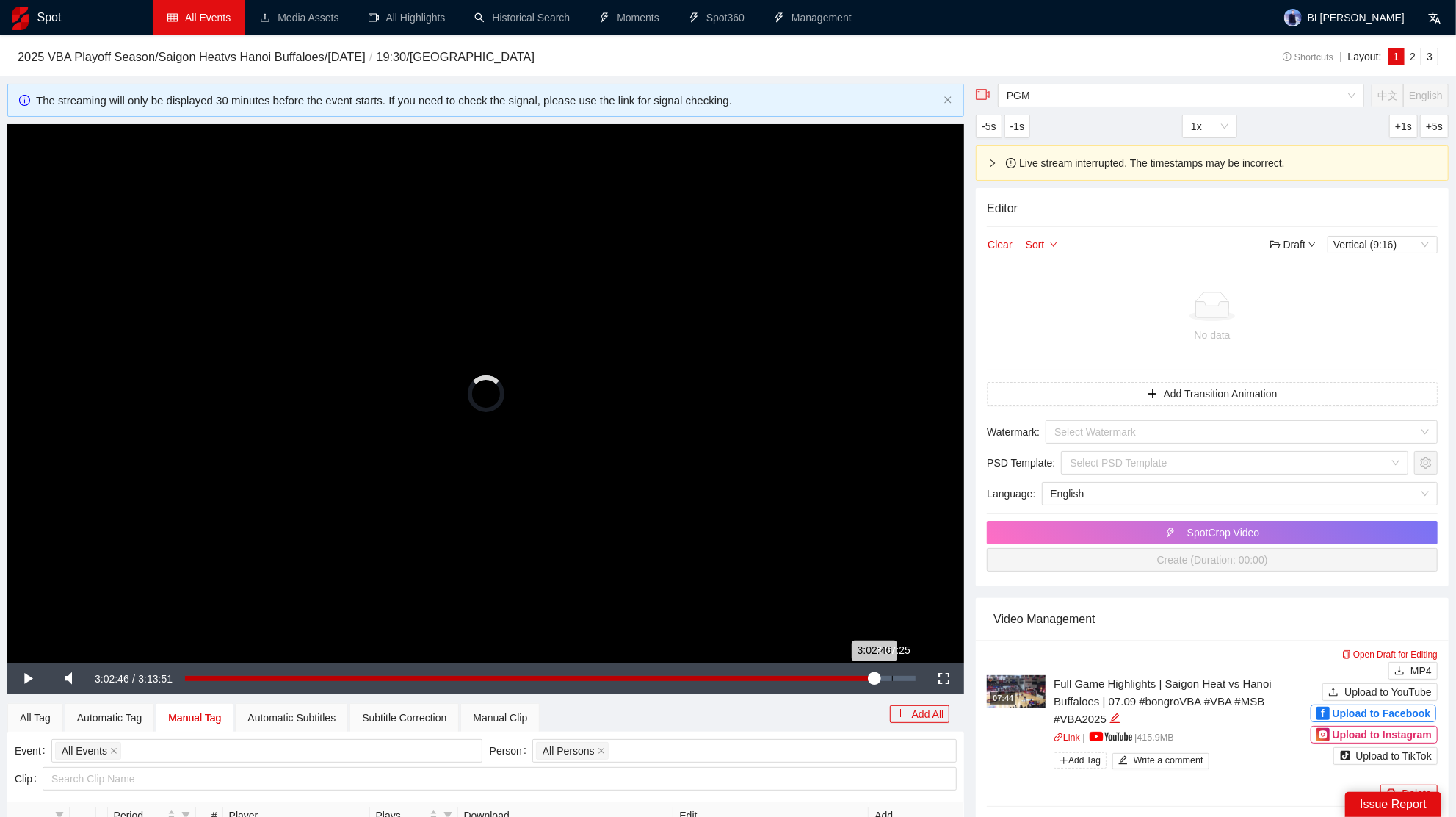
click at [892, 677] on div "3:07:25" at bounding box center [892, 678] width 1 height 5
click at [495, 447] on video "Video Player" at bounding box center [485, 393] width 957 height 539
click at [880, 681] on div "Loaded : 97.05% 3:05:29 3:07:27" at bounding box center [550, 679] width 745 height 30
click at [865, 681] on div "Loaded : 0.00% 3:00:13 3:00:25" at bounding box center [550, 679] width 745 height 30
click at [857, 676] on div "3:00:15" at bounding box center [525, 678] width 680 height 5
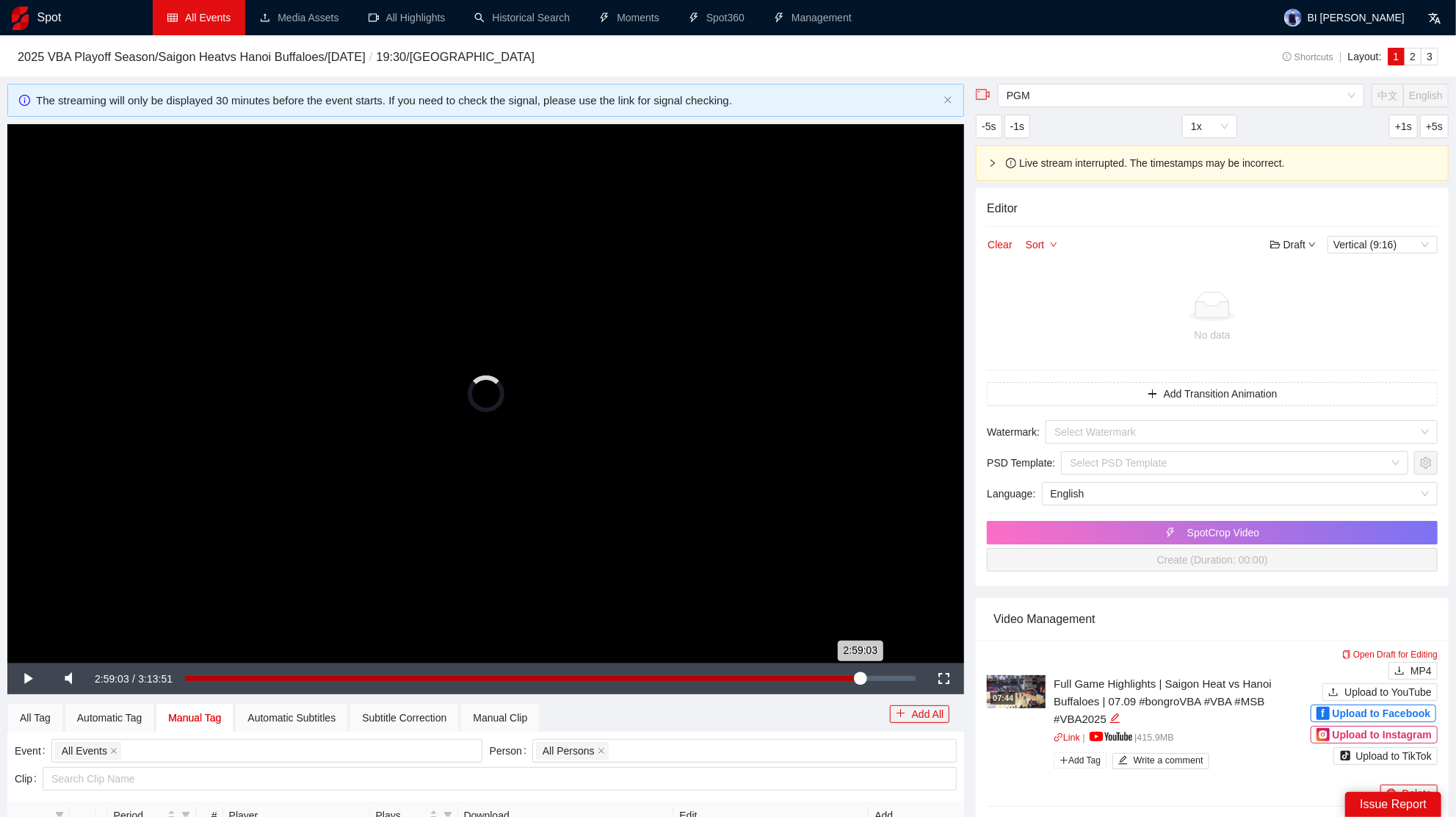
click at [860, 676] on div "2:59:03" at bounding box center [522, 678] width 675 height 5
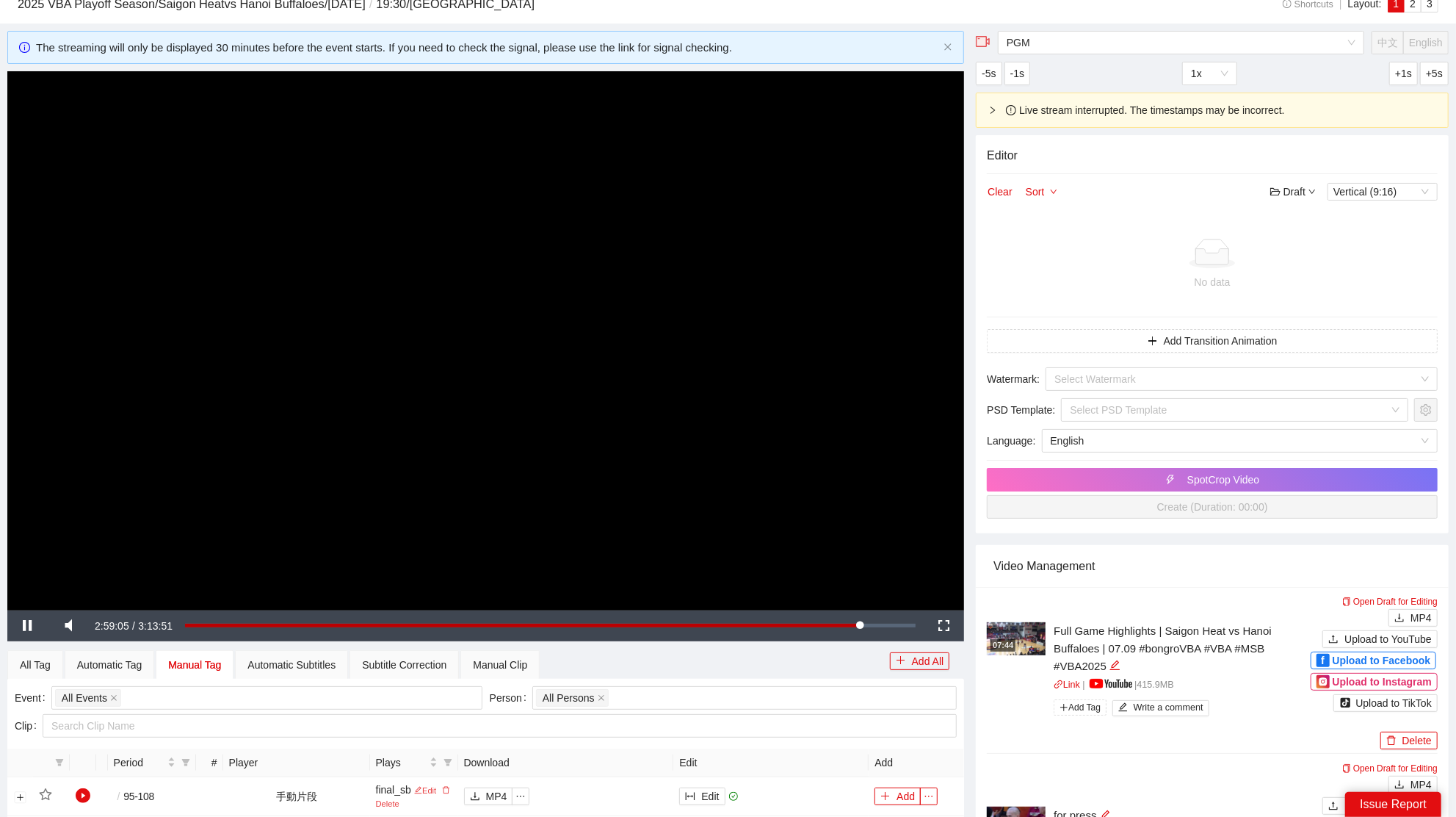
scroll to position [61, 0]
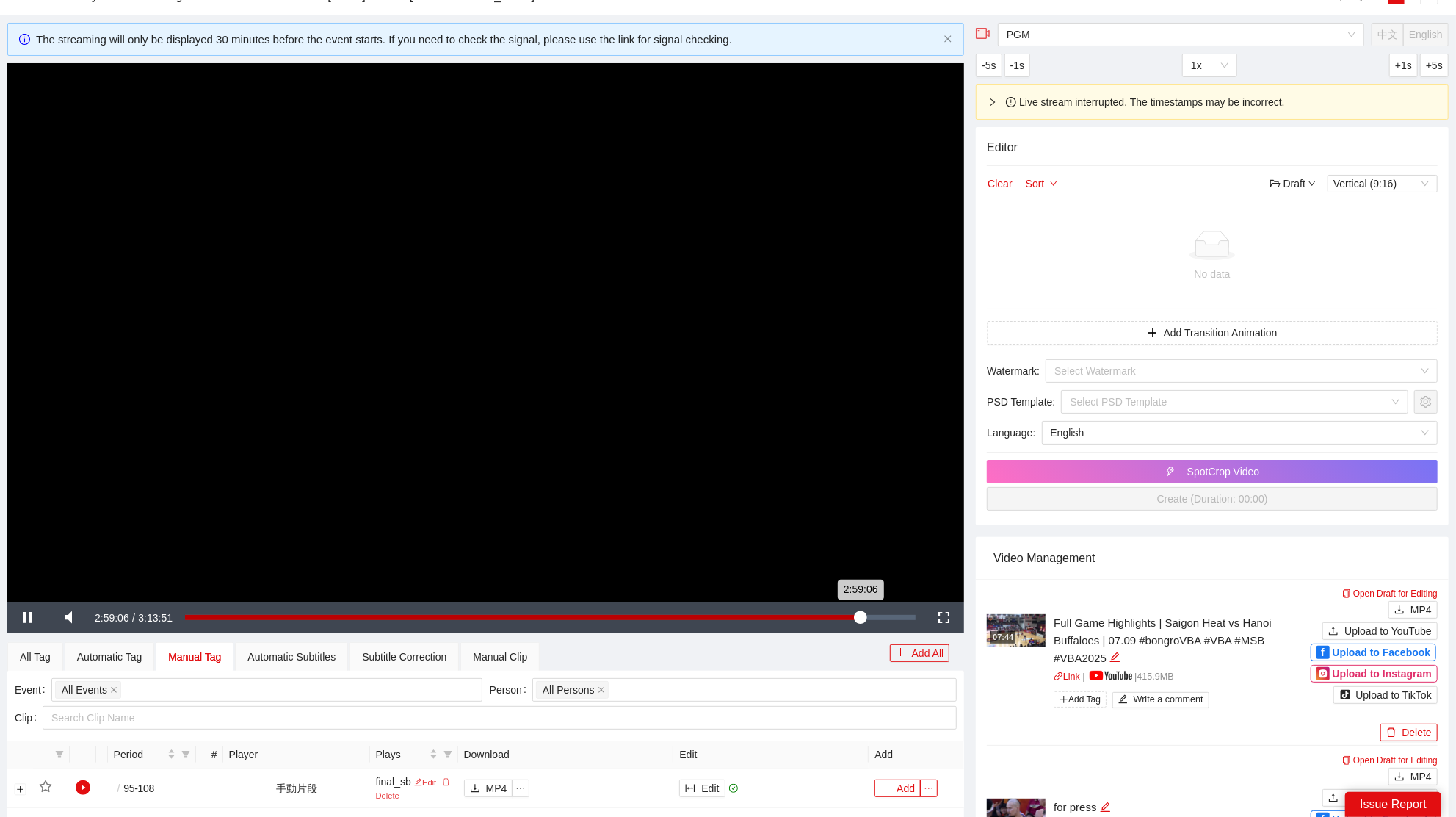
click at [861, 617] on div "2:59:06" at bounding box center [523, 617] width 675 height 5
click at [862, 618] on div "2:59:28" at bounding box center [523, 617] width 676 height 5
click at [862, 618] on div "2:59:39" at bounding box center [524, 617] width 677 height 5
click at [527, 655] on div "Manual Clip" at bounding box center [500, 656] width 55 height 16
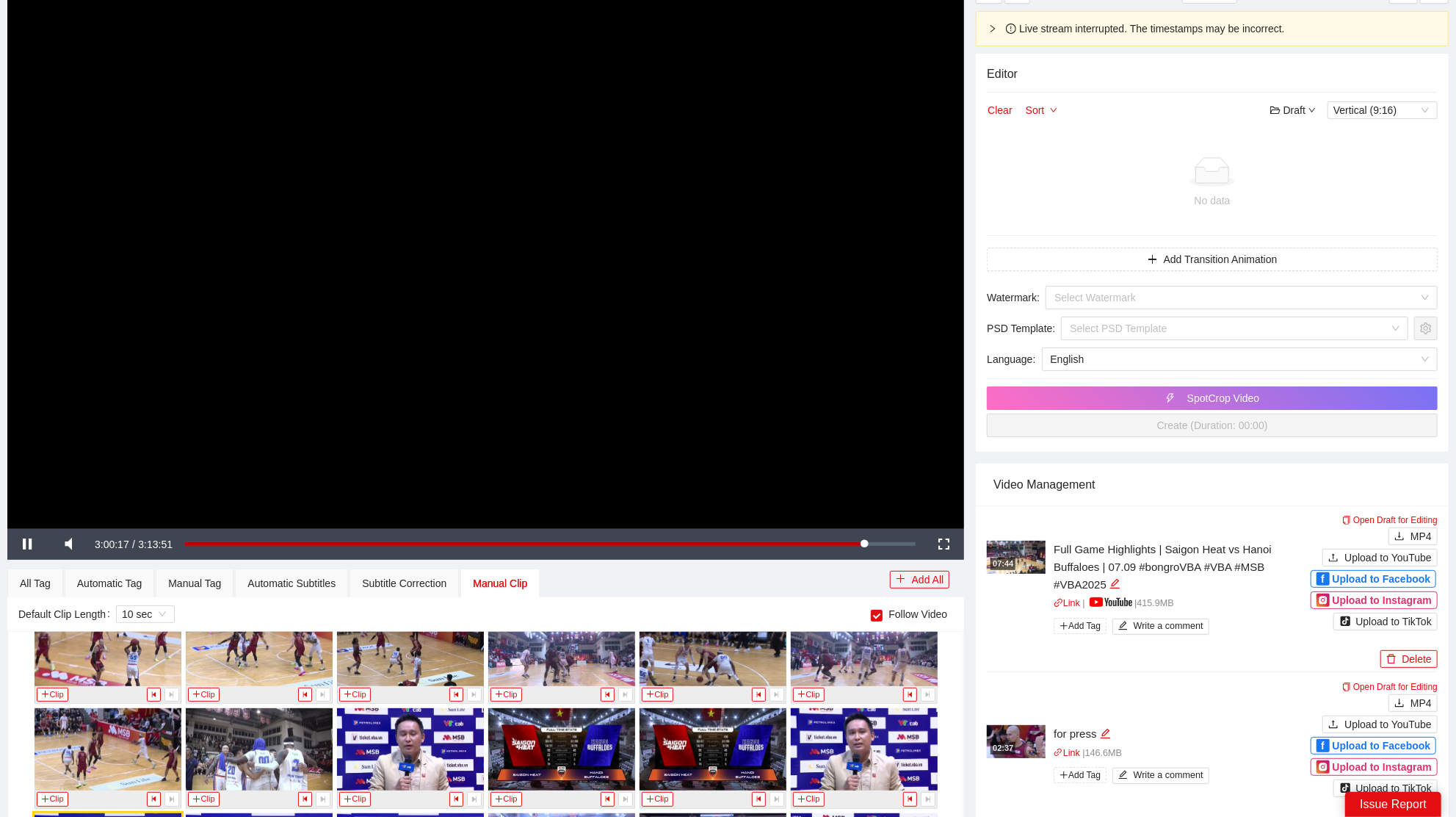
scroll to position [0, 0]
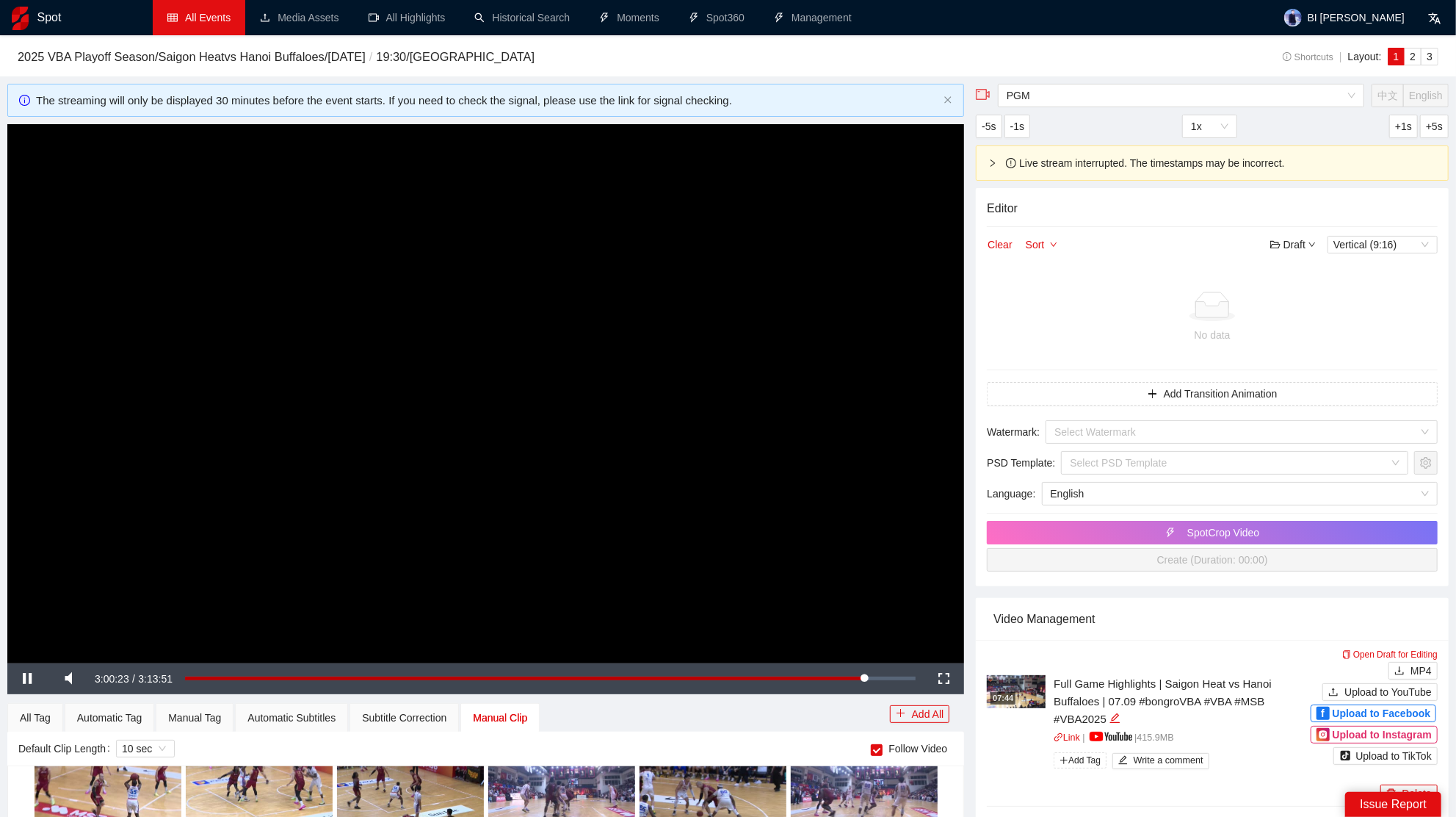
click at [569, 356] on video "Video Player" at bounding box center [485, 393] width 957 height 539
click at [586, 369] on video "Video Player" at bounding box center [485, 393] width 957 height 539
click at [225, 18] on link "All Events" at bounding box center [199, 18] width 63 height 12
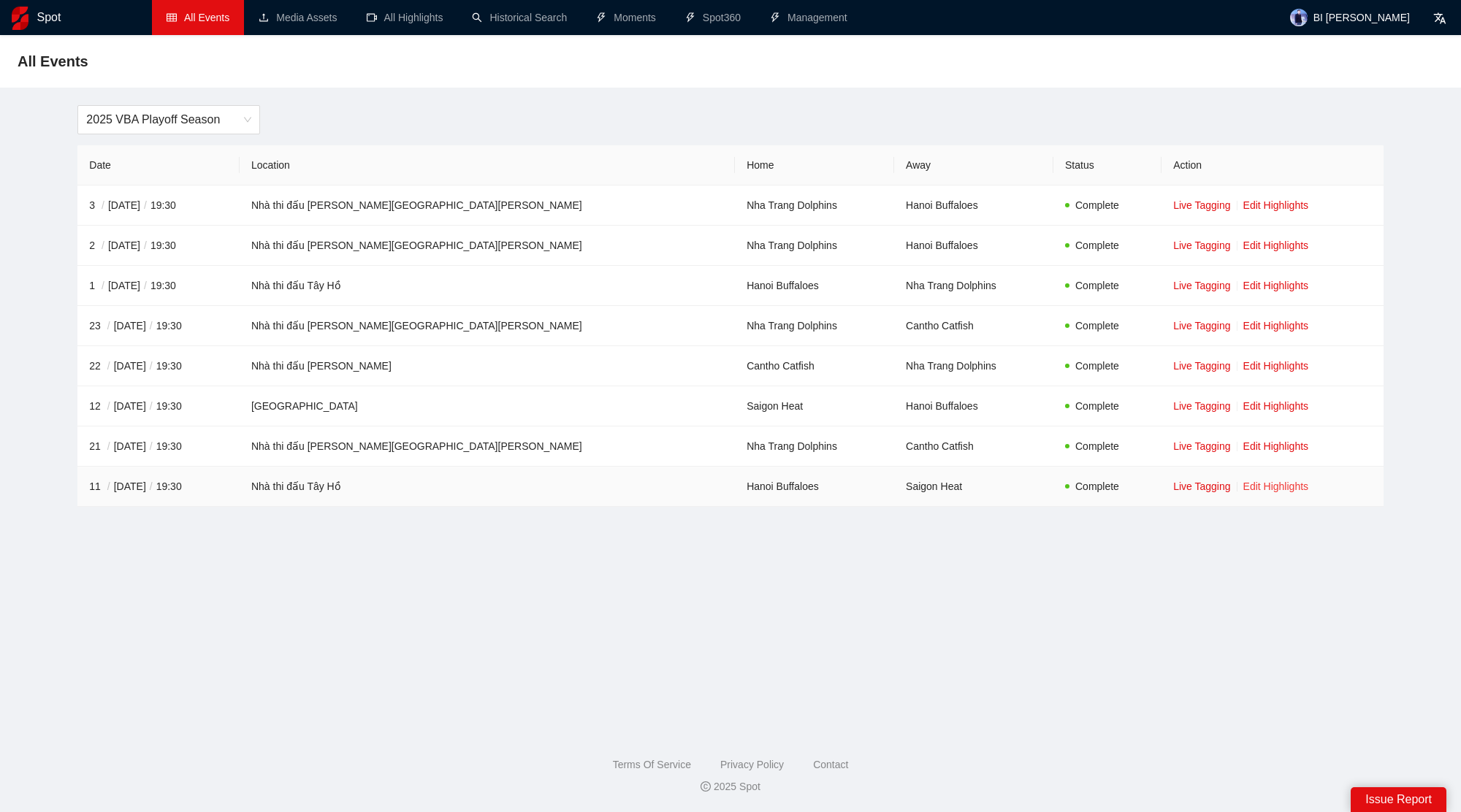
click at [1243, 480] on link "Edit Highlights" at bounding box center [1276, 486] width 65 height 12
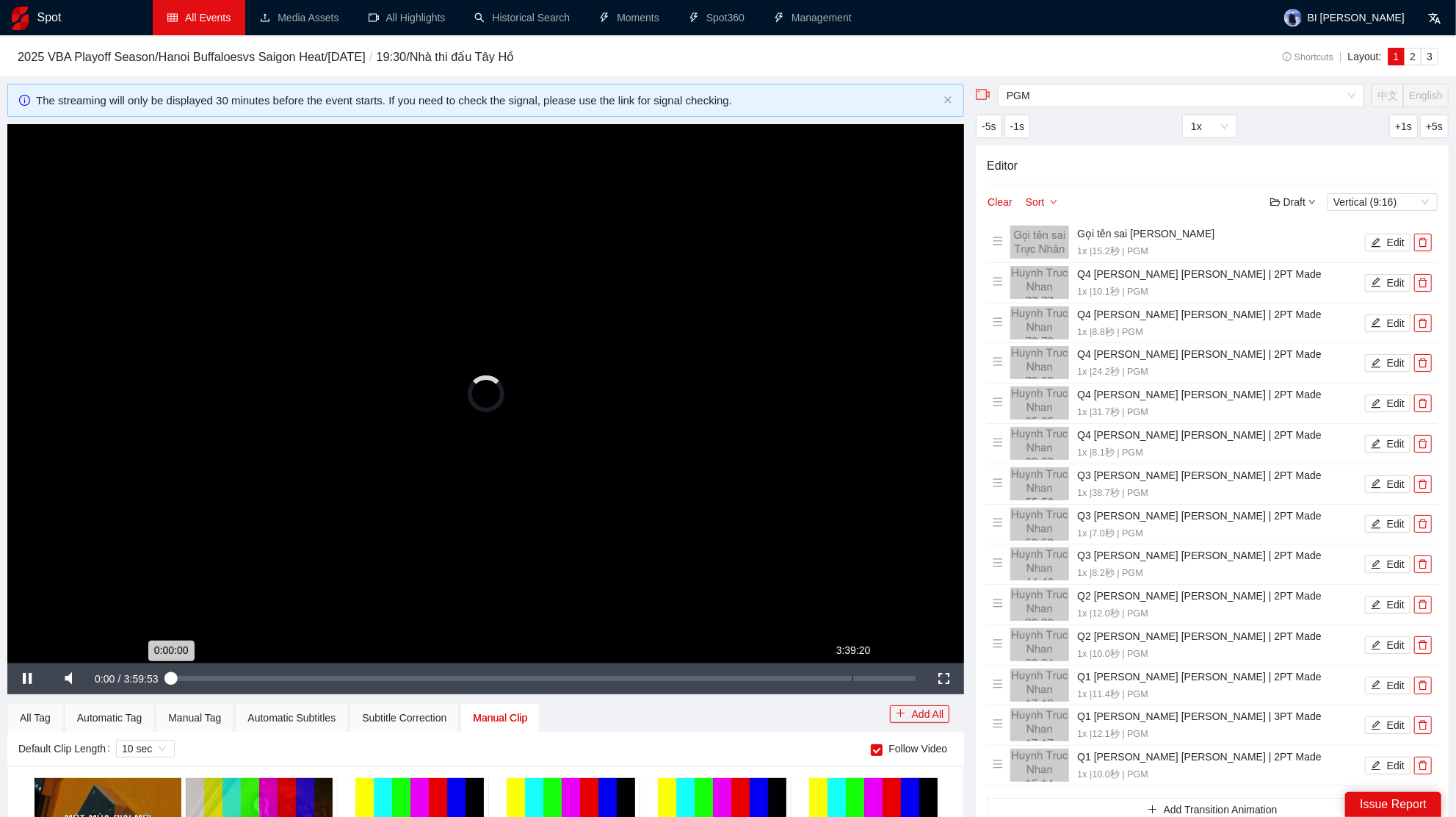
click at [853, 676] on div "3:39:20" at bounding box center [853, 678] width 1 height 5
click at [861, 681] on div "Loaded : 0% 3:39:20 0:00:00" at bounding box center [543, 679] width 760 height 30
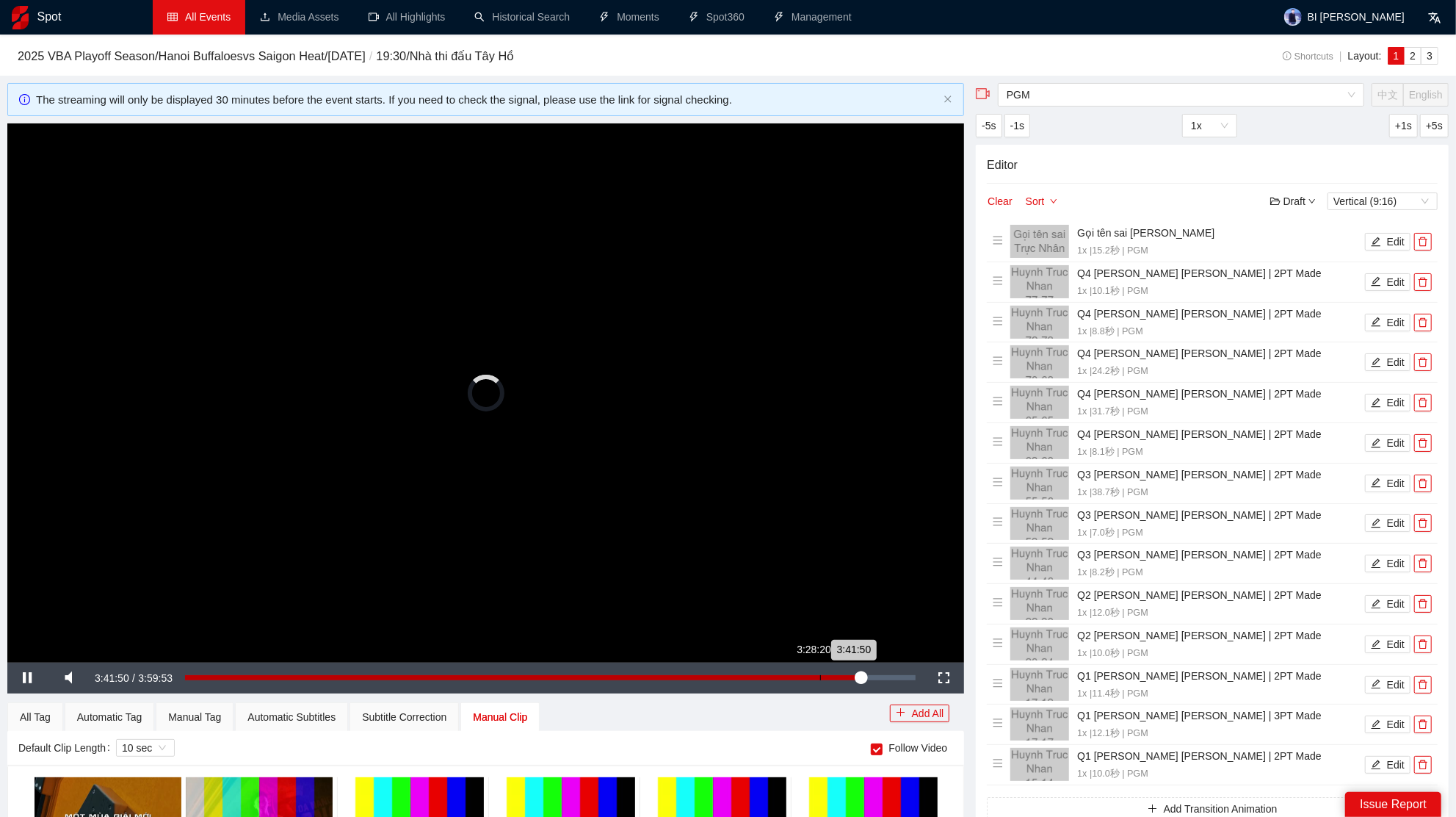
scroll to position [178, 0]
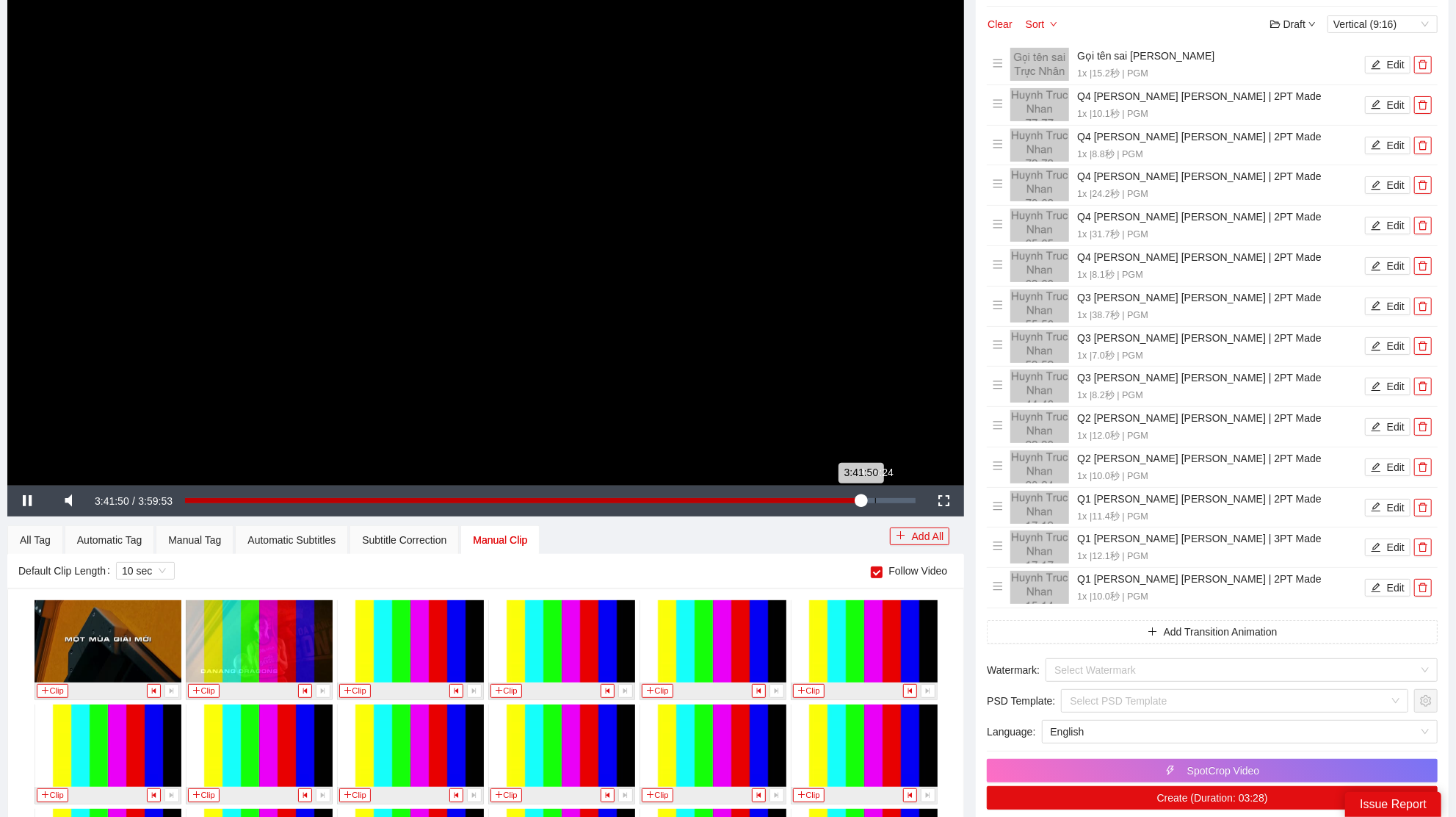
click at [873, 499] on div "Loaded : 92.50% 3:46:24 3:41:50" at bounding box center [550, 501] width 731 height 5
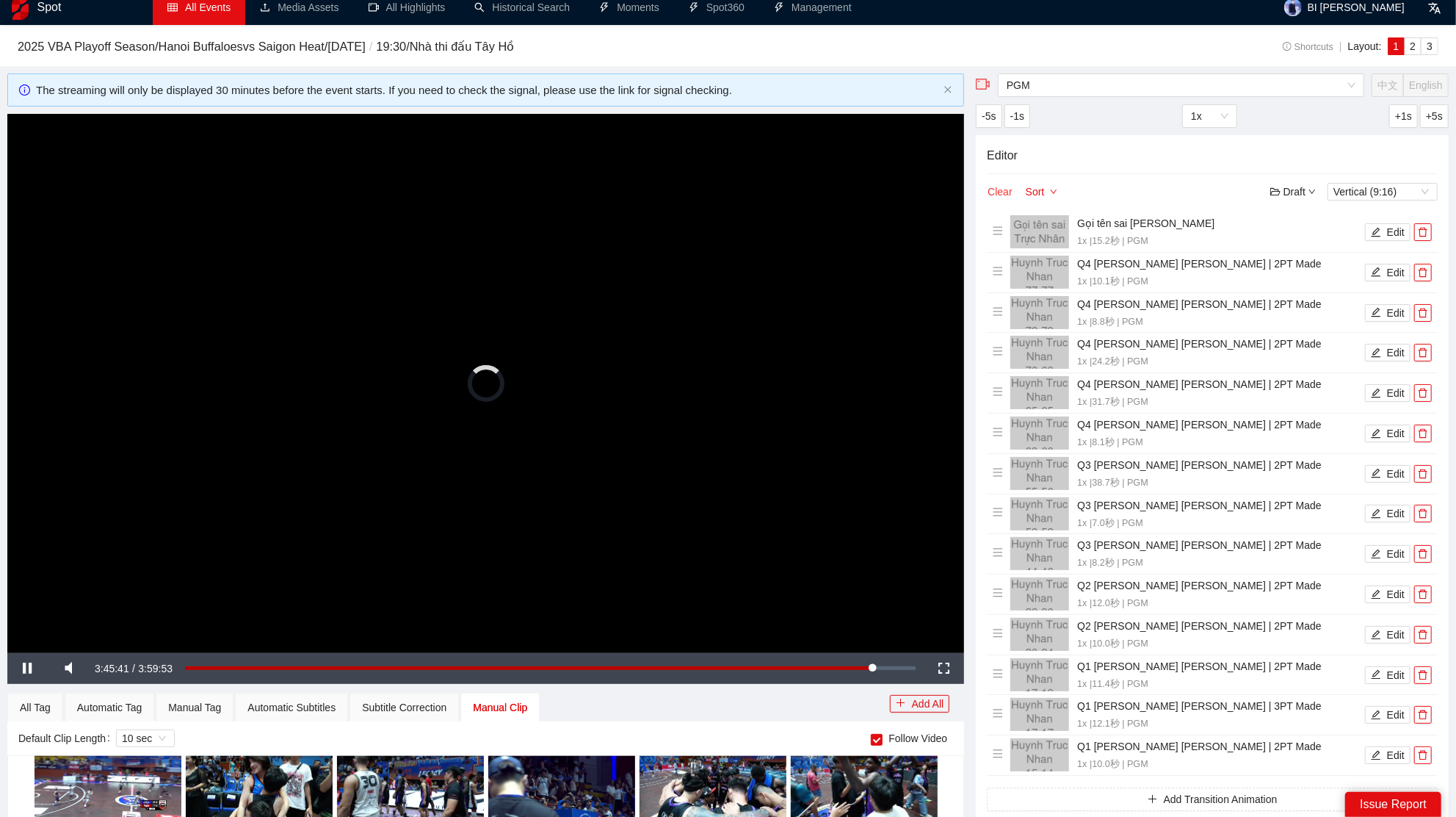
scroll to position [0, 0]
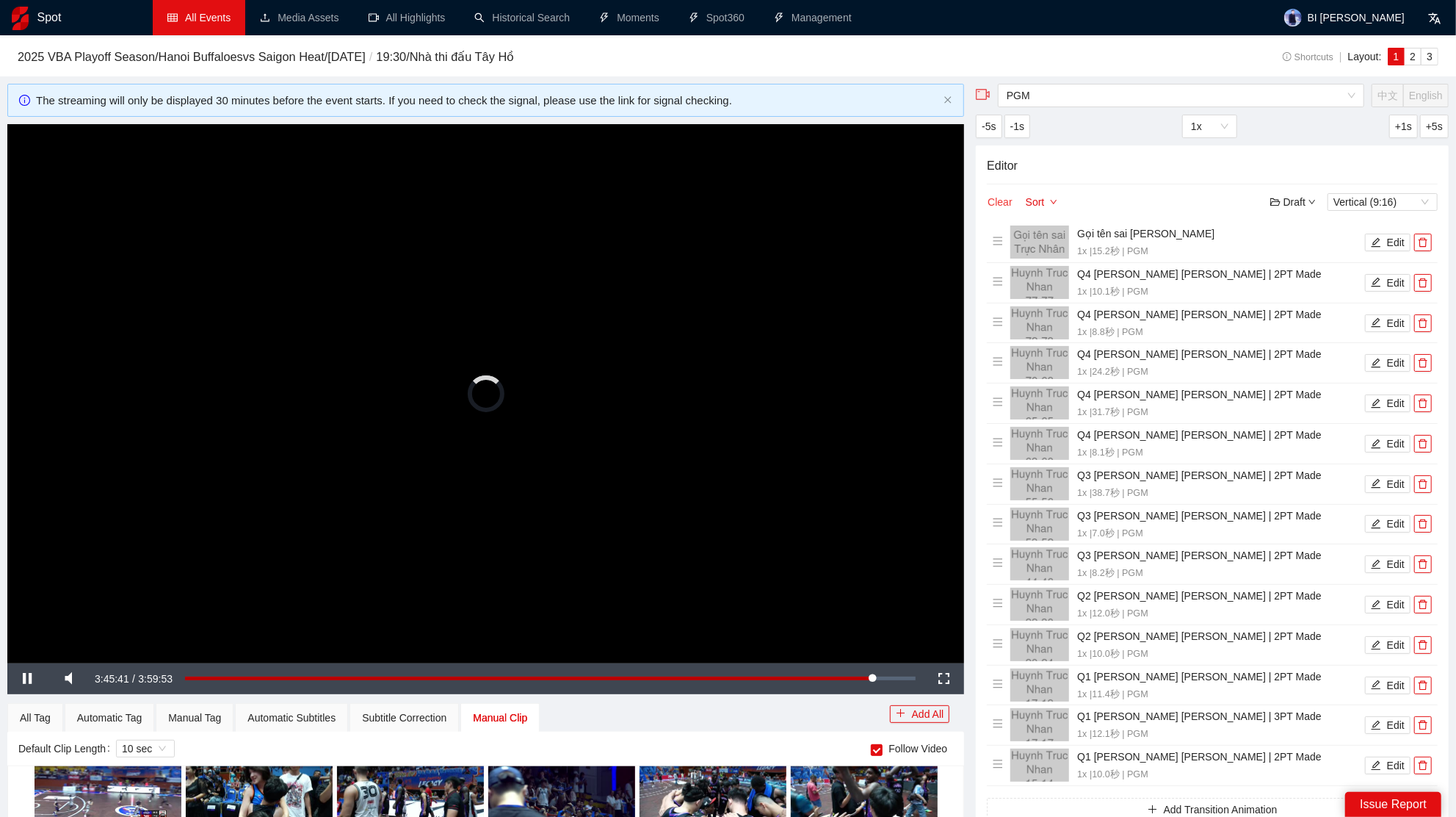
click at [1002, 201] on button "Clear" at bounding box center [1000, 202] width 26 height 18
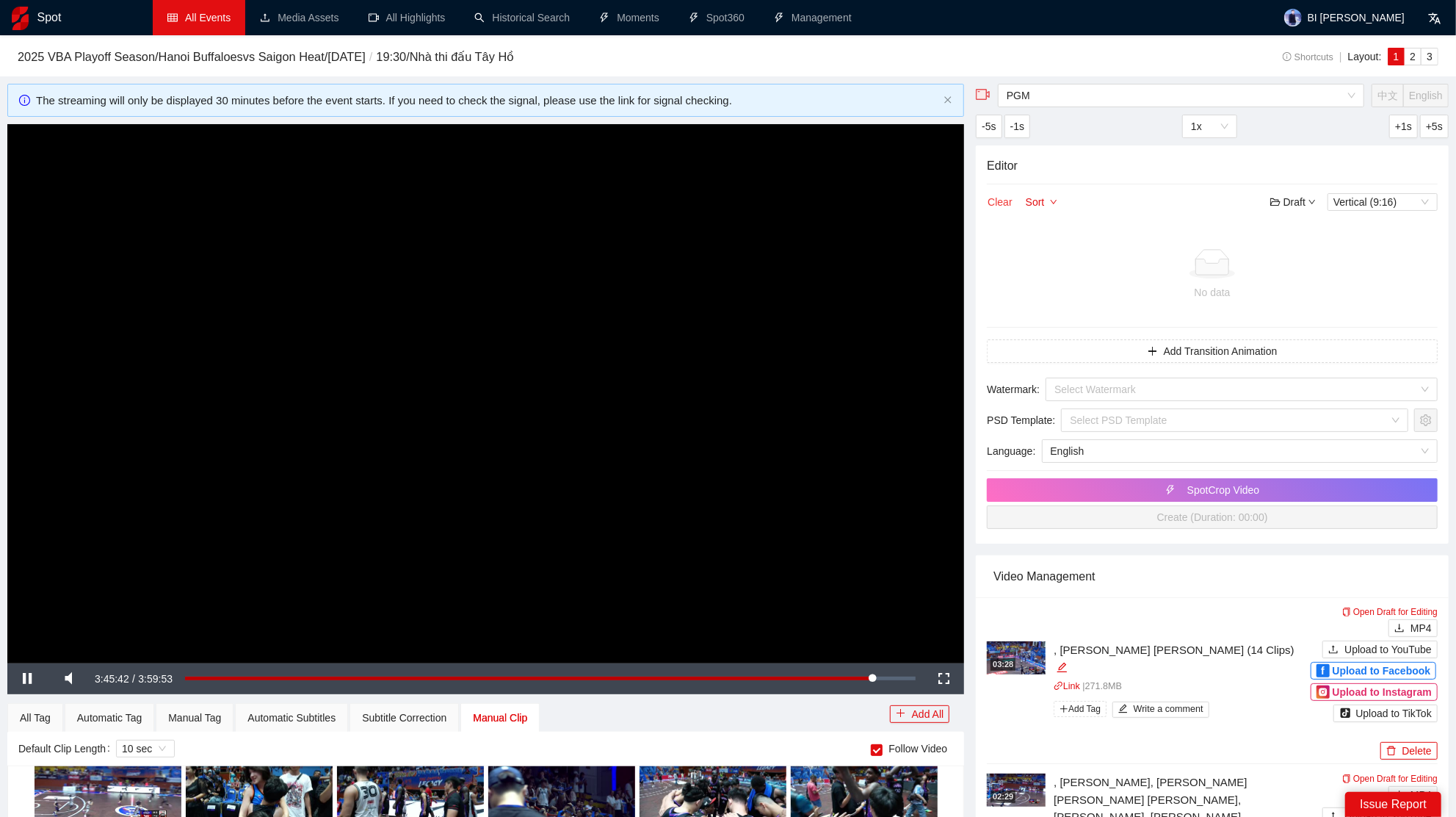
scroll to position [6, 0]
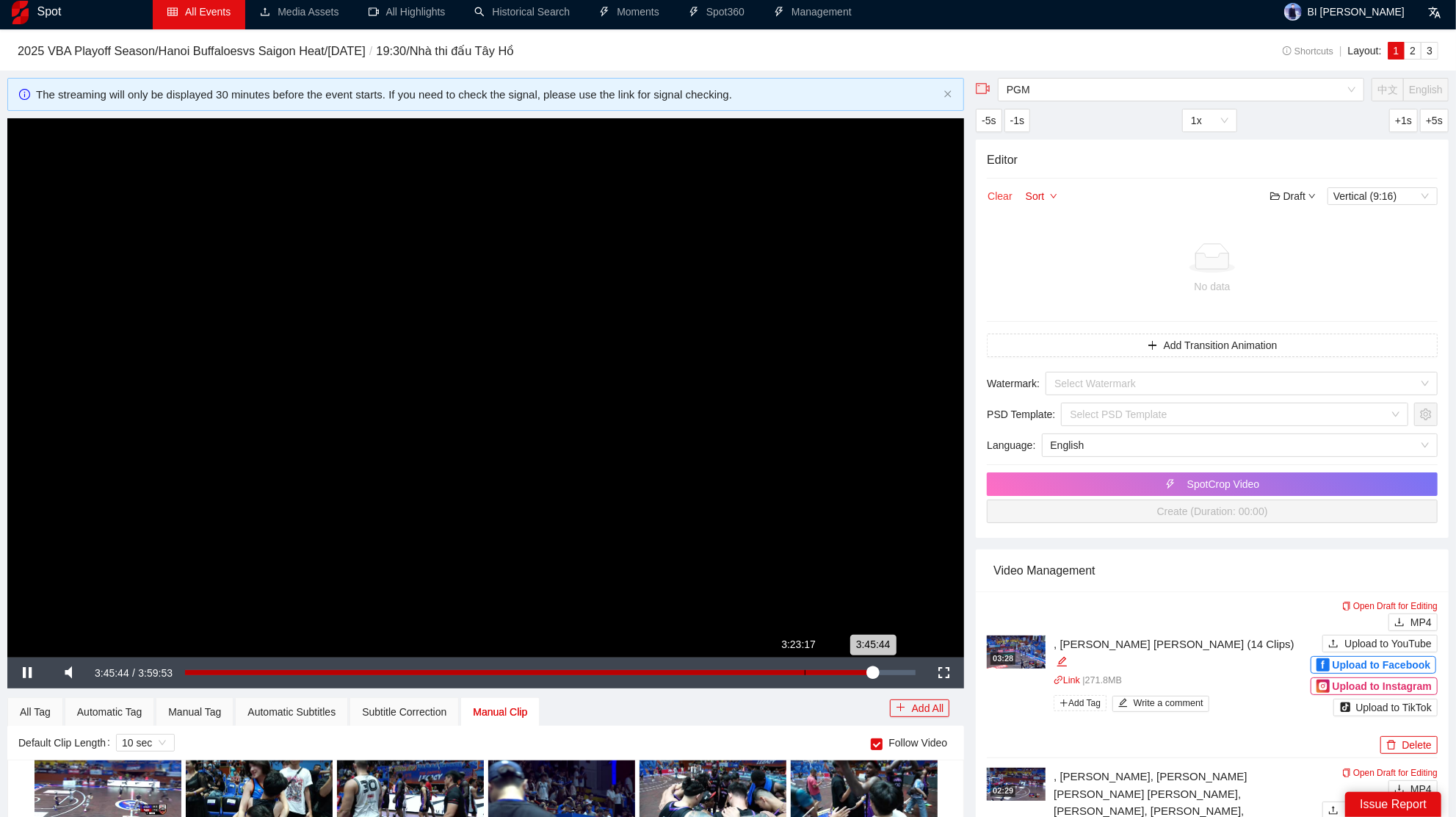
click at [867, 670] on div "3:45:44" at bounding box center [529, 673] width 688 height 5
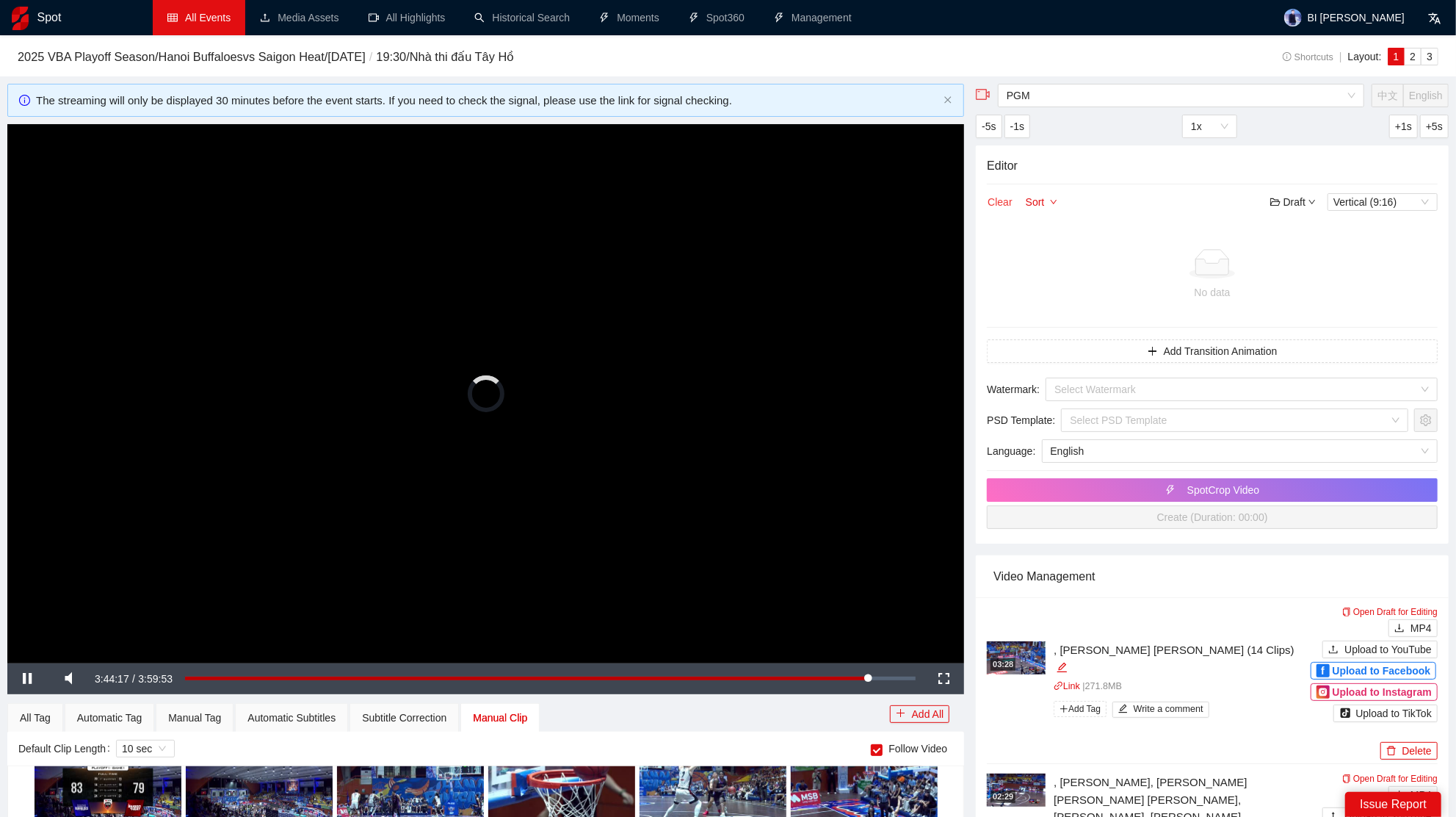
scroll to position [12878, 0]
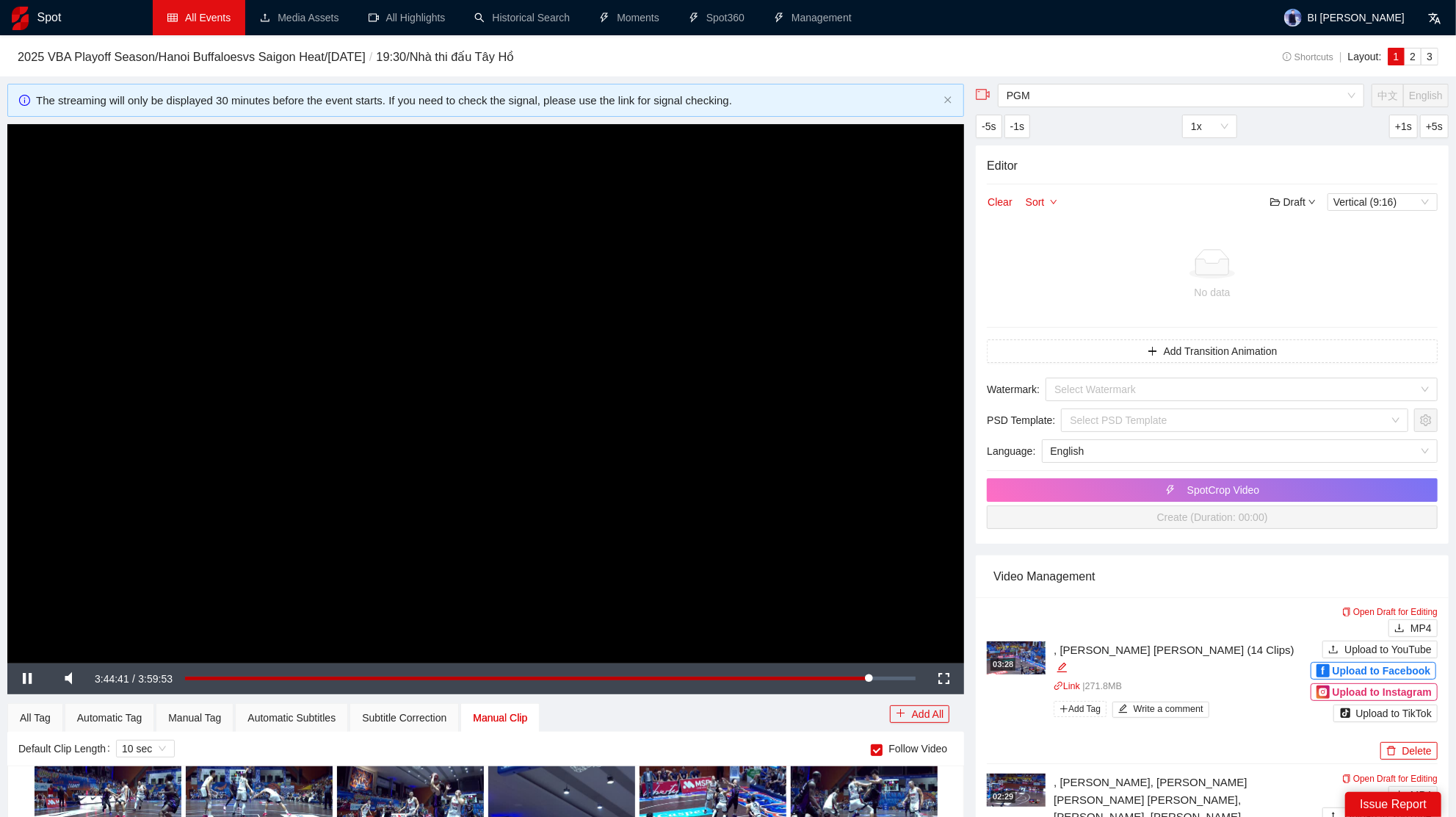
click at [700, 460] on video "Video Player" at bounding box center [485, 393] width 957 height 539
click at [647, 403] on video "Video Player" at bounding box center [485, 393] width 957 height 539
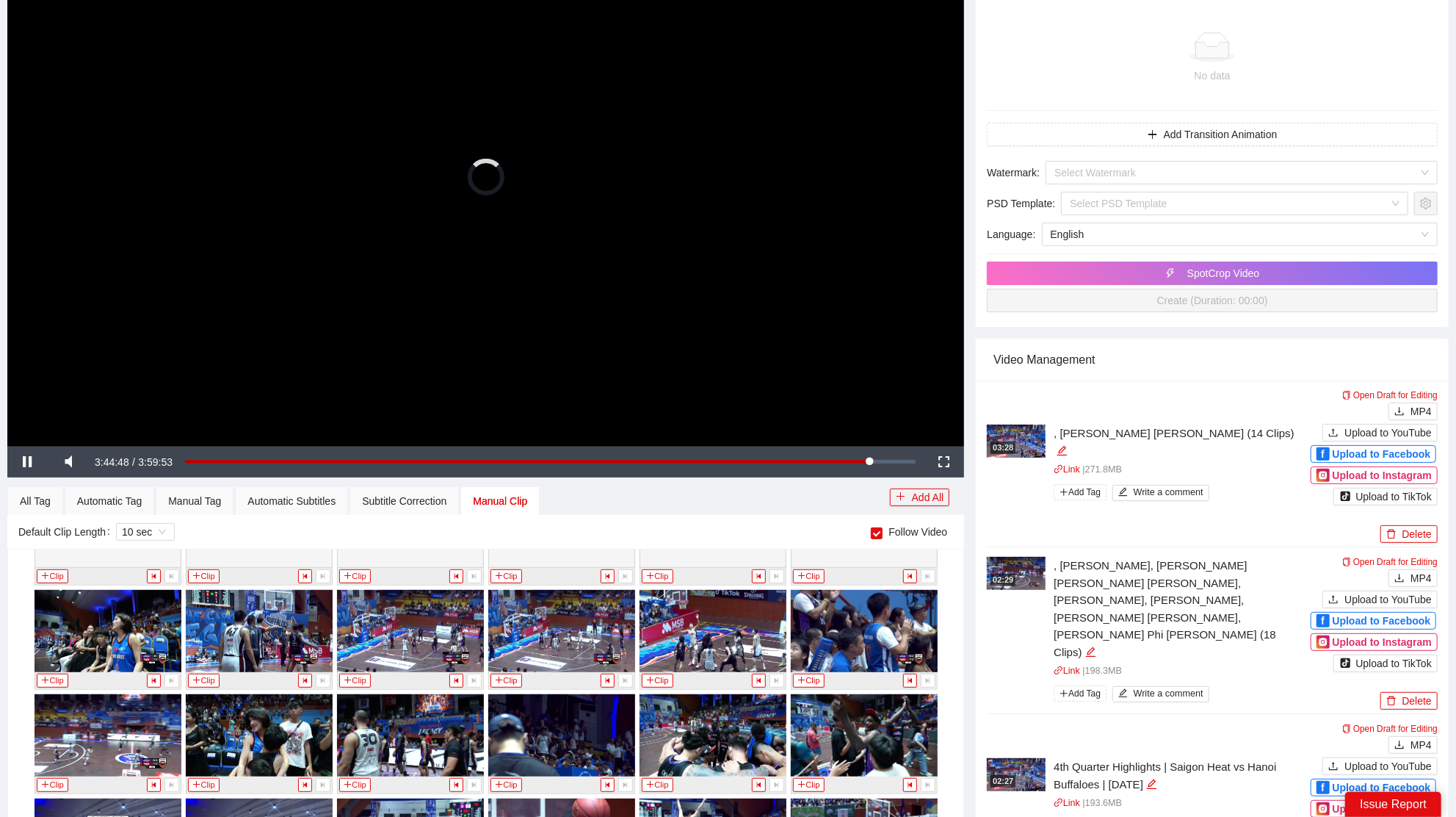
scroll to position [0, 0]
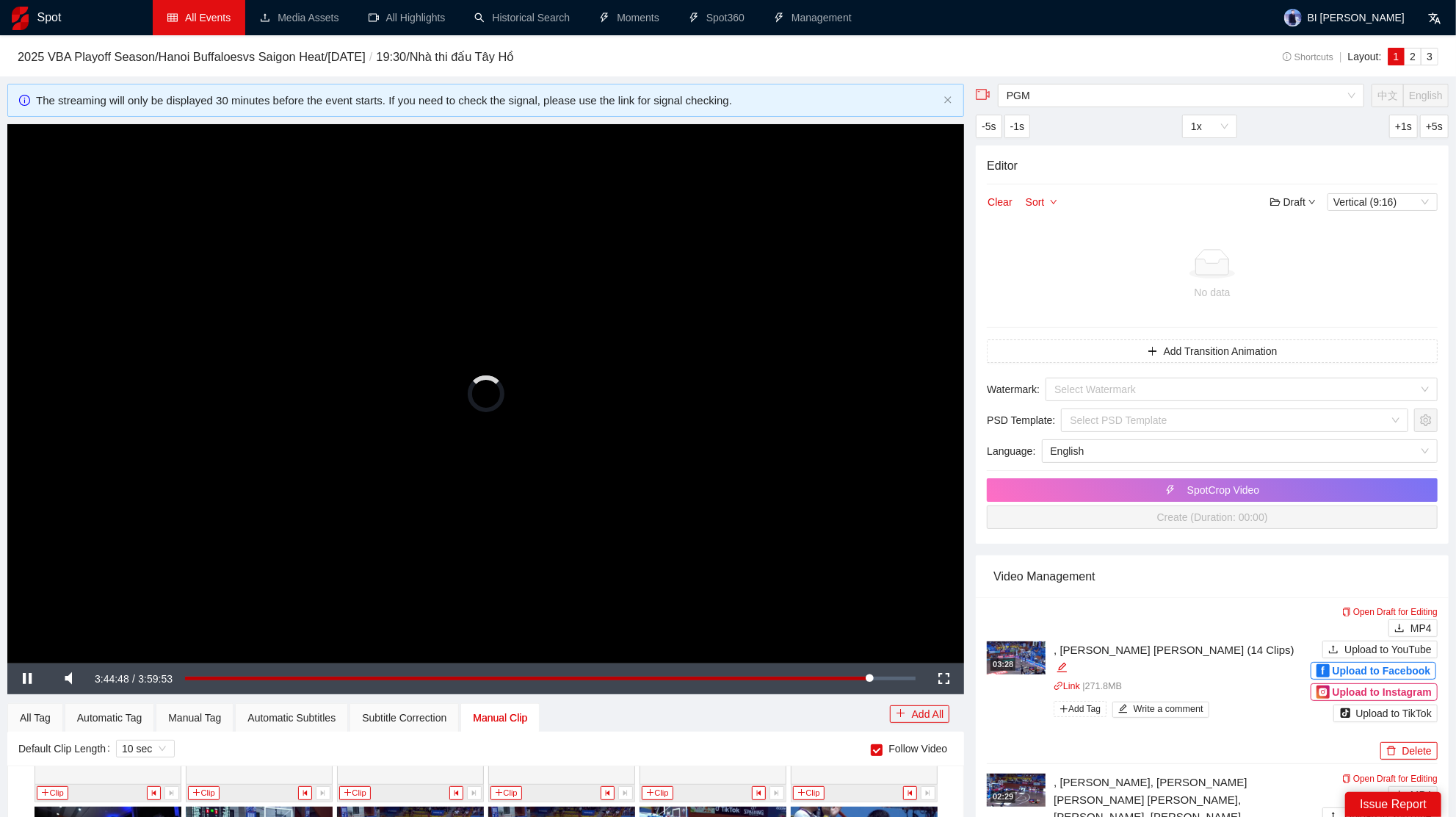
click at [544, 436] on video "Video Player" at bounding box center [485, 393] width 957 height 539
click at [557, 453] on video "Video Player" at bounding box center [485, 393] width 957 height 539
click at [935, 679] on span "Video Player" at bounding box center [943, 679] width 41 height 0
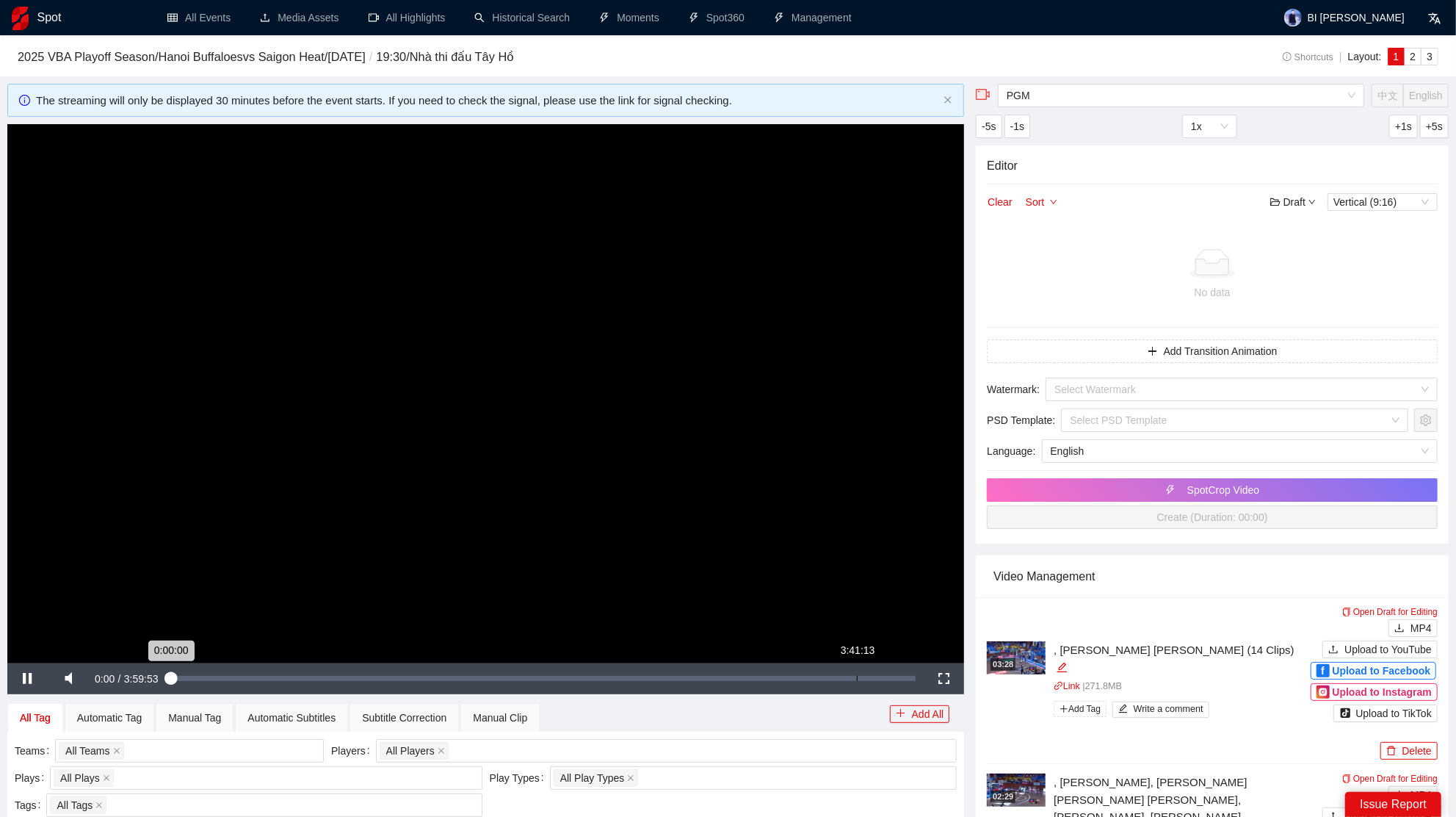
click at [860, 676] on div "Loaded : 0.04% 3:41:13 0:00:00" at bounding box center [543, 678] width 745 height 5
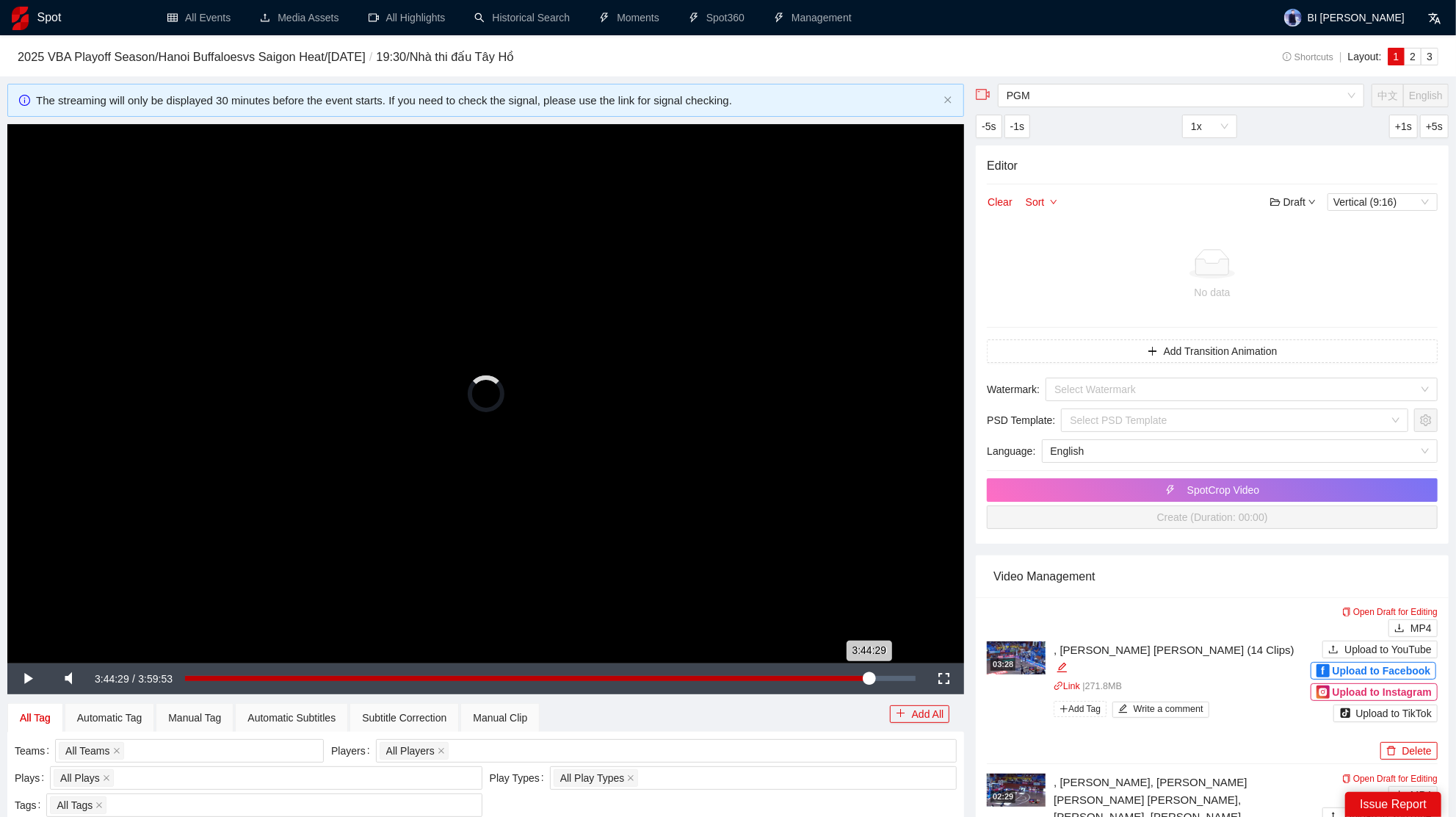
click at [869, 681] on div "Loaded : 92.33% 3:44:29 3:44:29" at bounding box center [550, 678] width 731 height 5
click at [515, 723] on div "Manual Clip" at bounding box center [500, 717] width 55 height 16
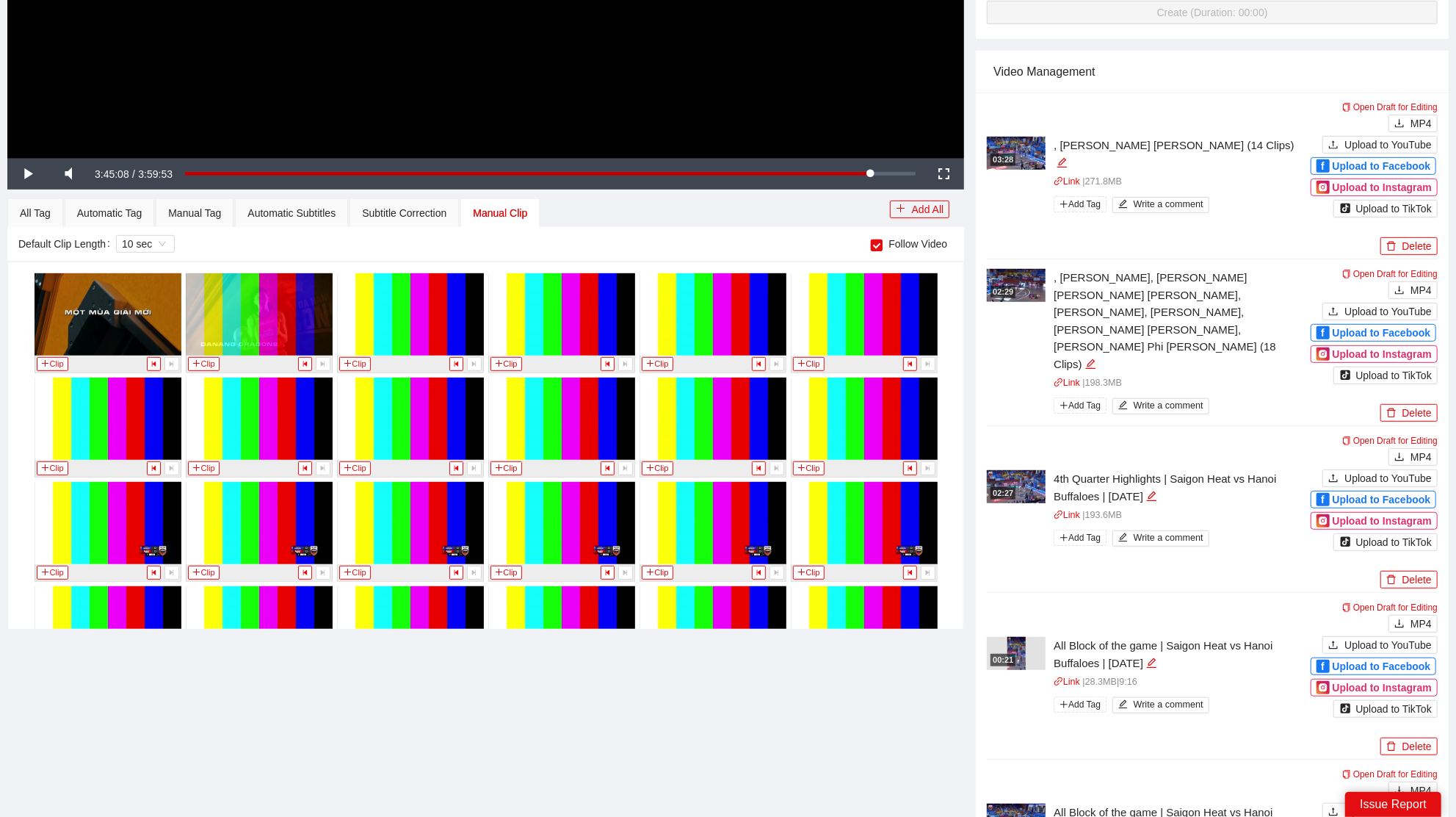
scroll to position [12878, 0]
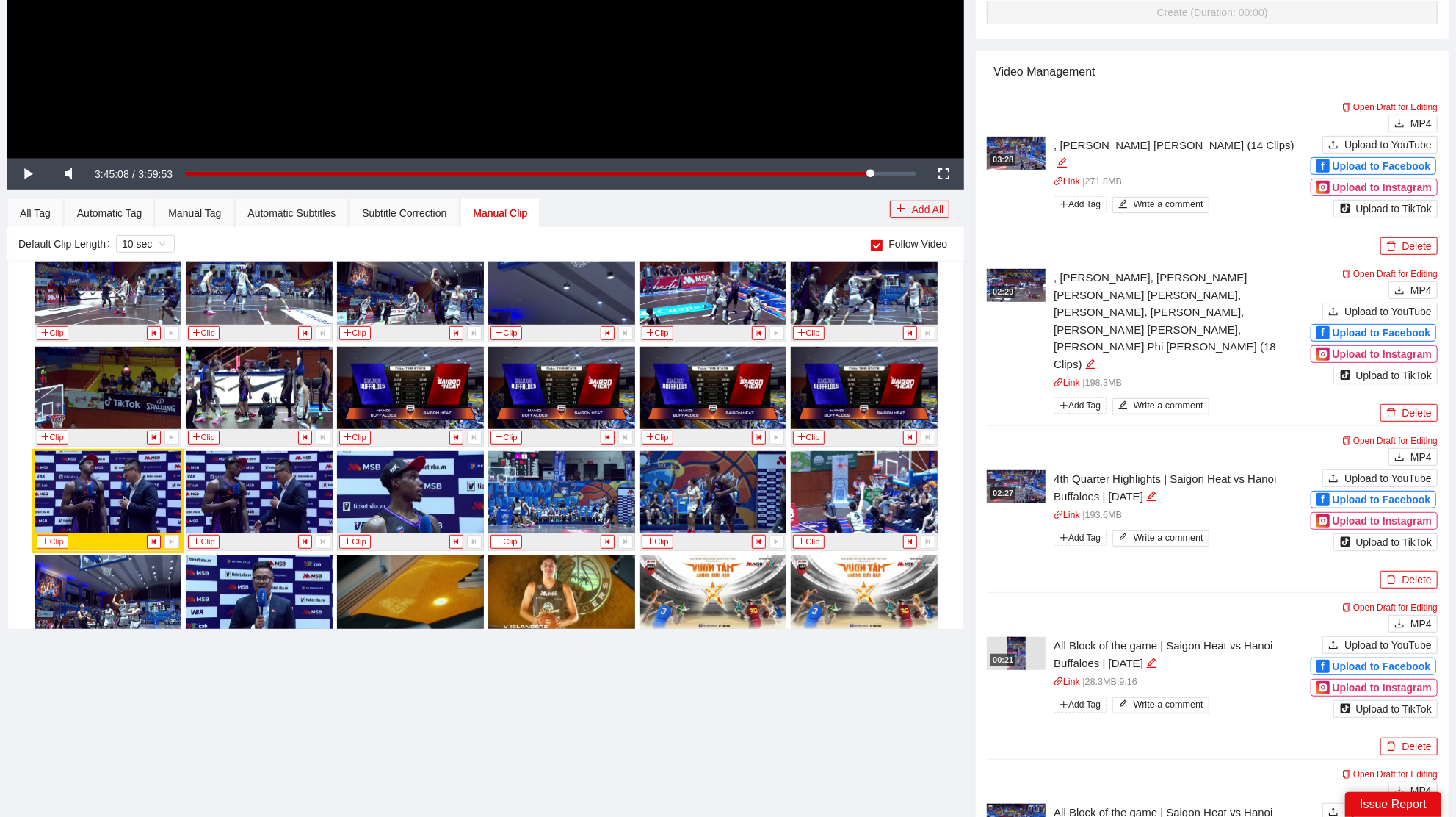
click at [54, 535] on button "Clip" at bounding box center [53, 541] width 32 height 14
click at [217, 217] on div "Manual Tag" at bounding box center [195, 213] width 53 height 16
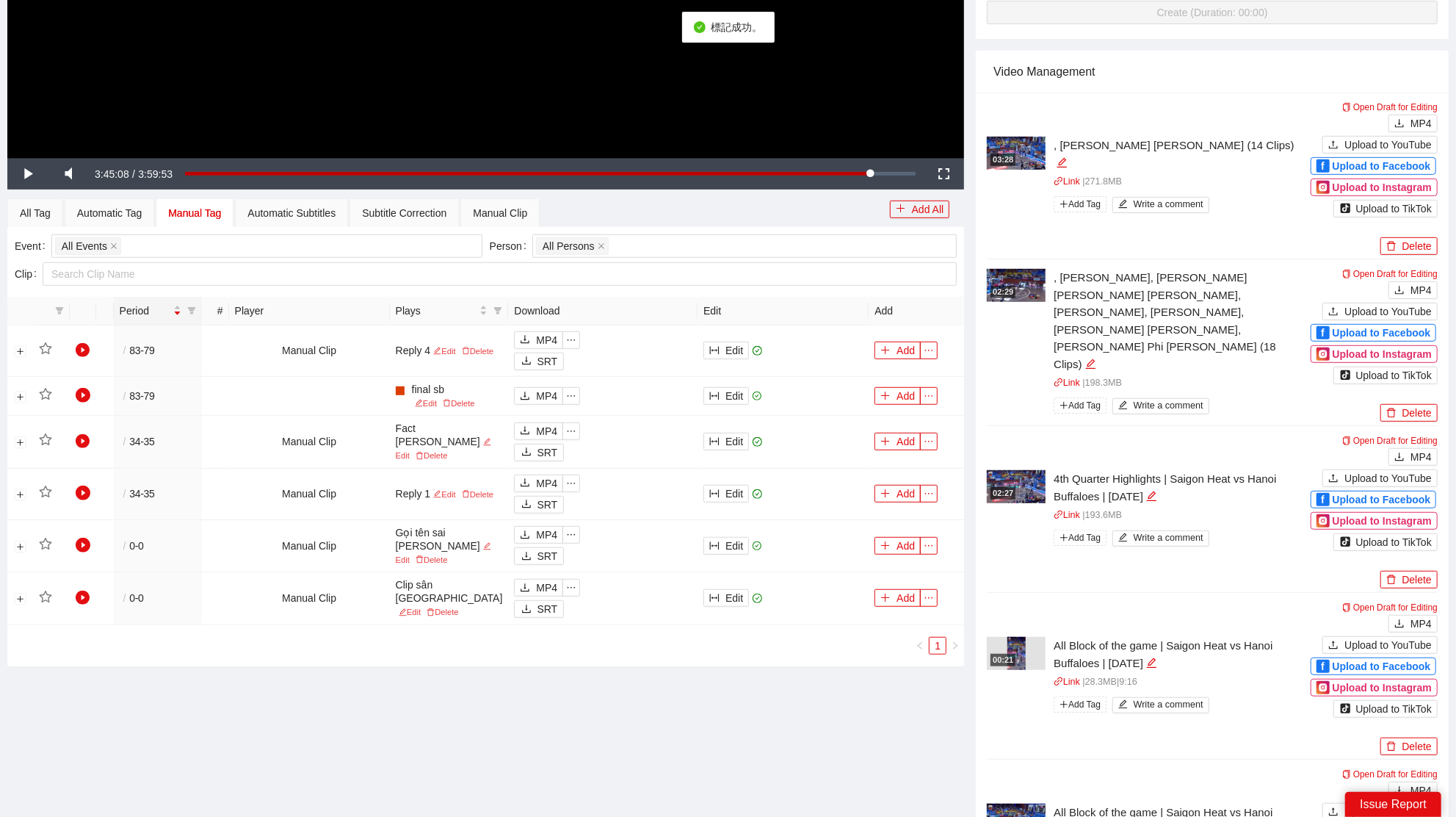
click at [201, 219] on div "Manual Tag" at bounding box center [195, 213] width 53 height 16
